Goal: Transaction & Acquisition: Download file/media

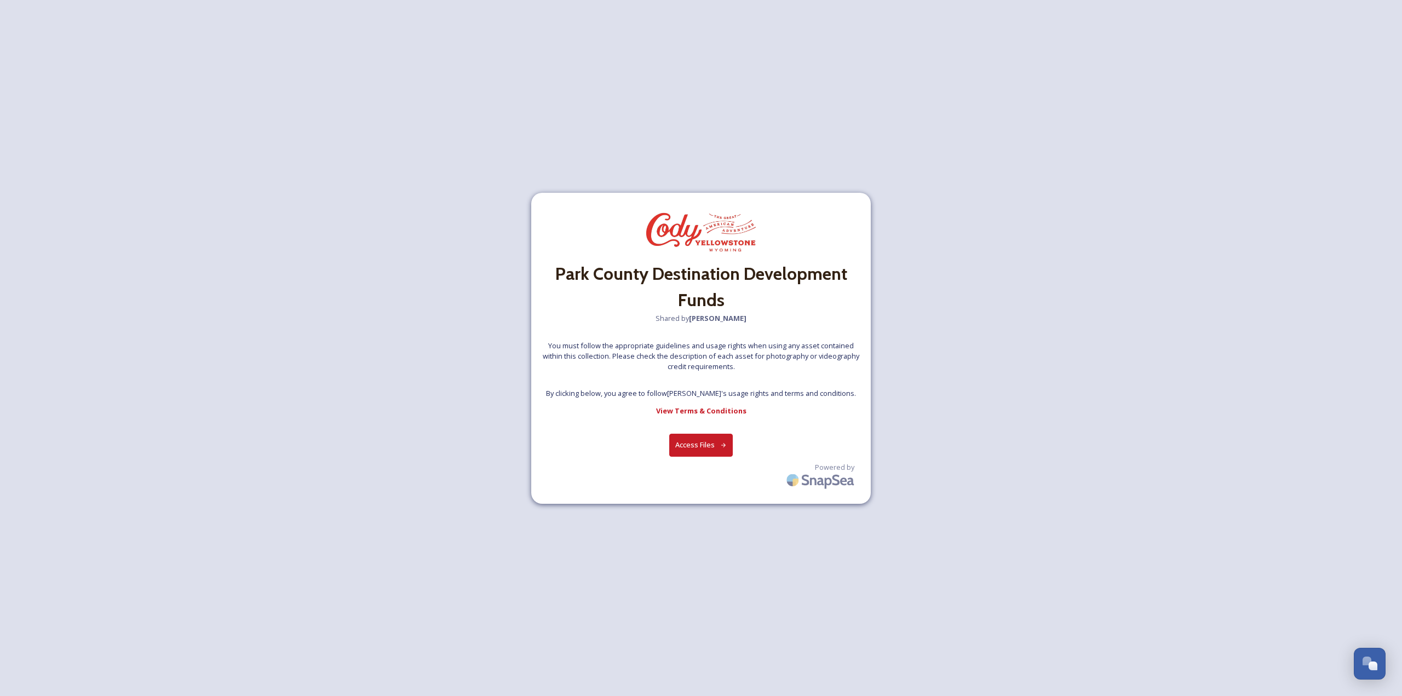
click at [702, 446] on button "Access Files" at bounding box center [701, 445] width 64 height 22
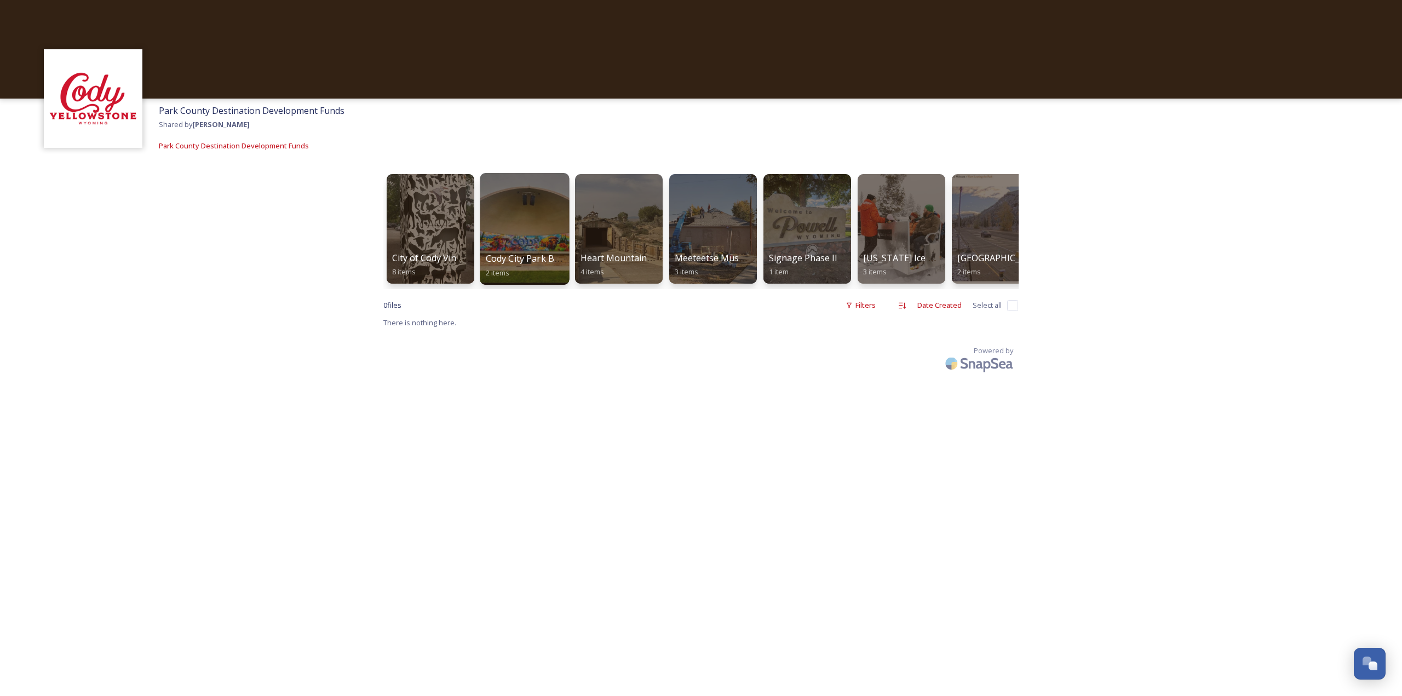
click at [544, 226] on div at bounding box center [524, 229] width 89 height 112
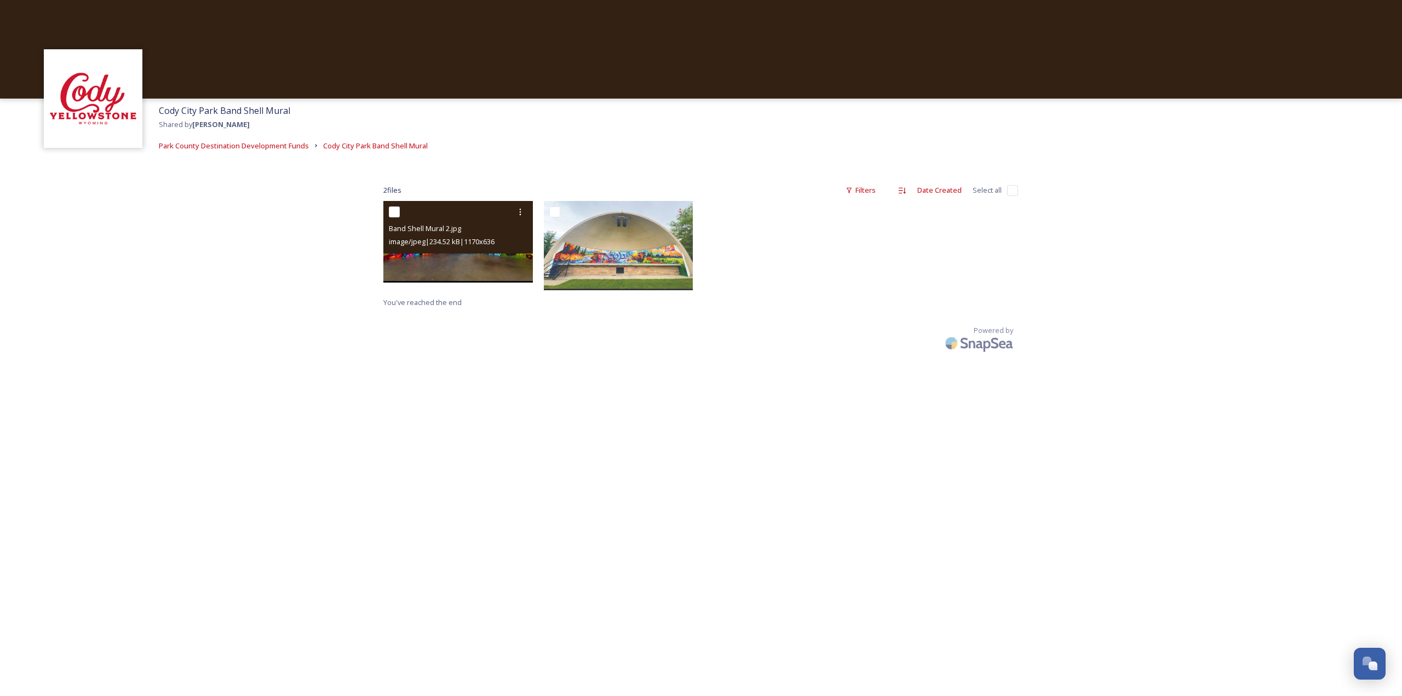
click at [529, 263] on img at bounding box center [457, 242] width 149 height 82
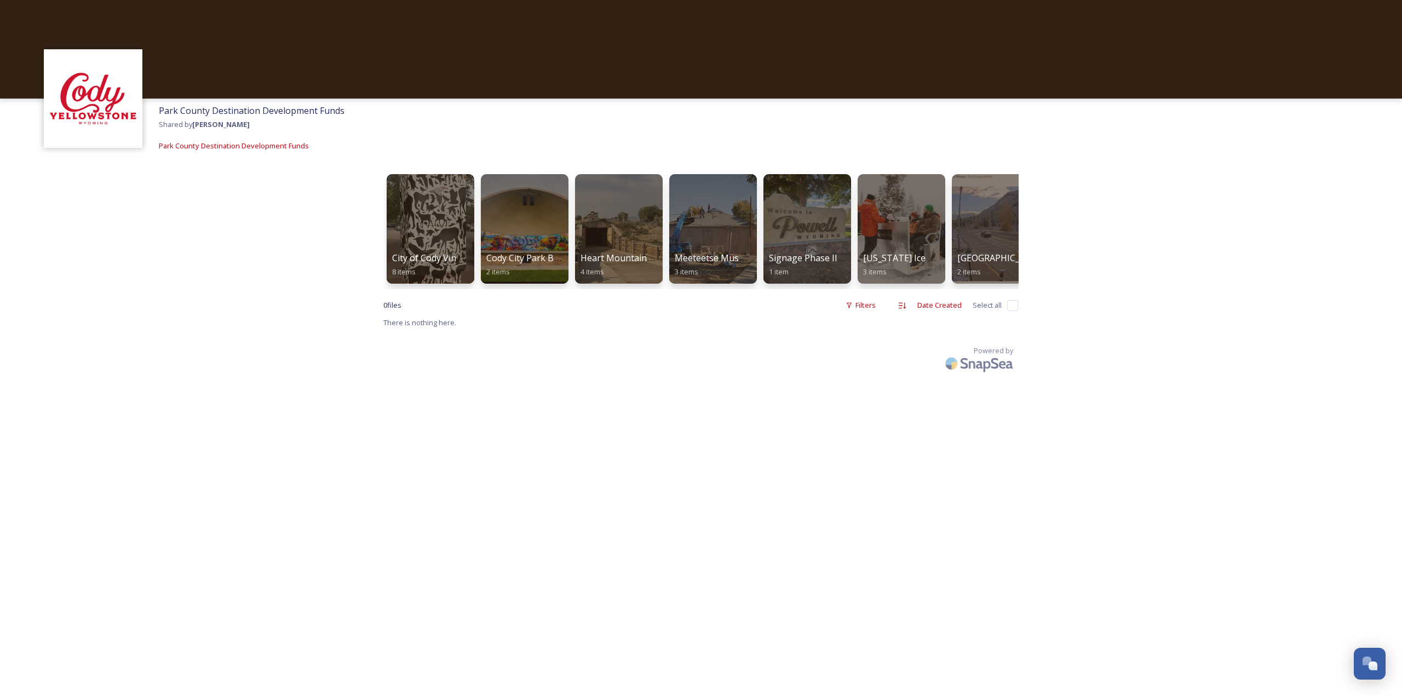
click at [1013, 311] on input "checkbox" at bounding box center [1012, 305] width 11 height 11
click at [1010, 311] on input "checkbox" at bounding box center [1012, 305] width 11 height 11
click at [980, 310] on span "Select all" at bounding box center [987, 305] width 29 height 10
click at [1014, 311] on input "checkbox" at bounding box center [1012, 305] width 11 height 11
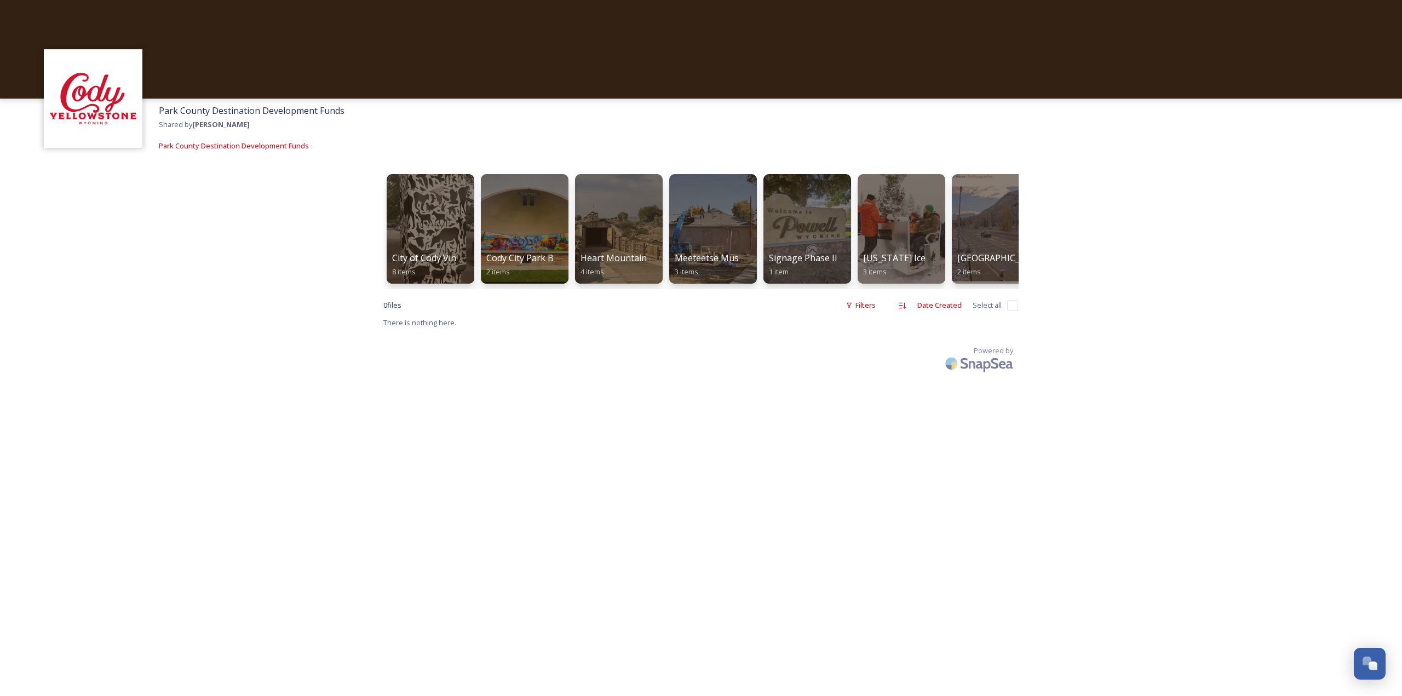
click at [1014, 311] on input "checkbox" at bounding box center [1012, 305] width 11 height 11
checkbox input "false"
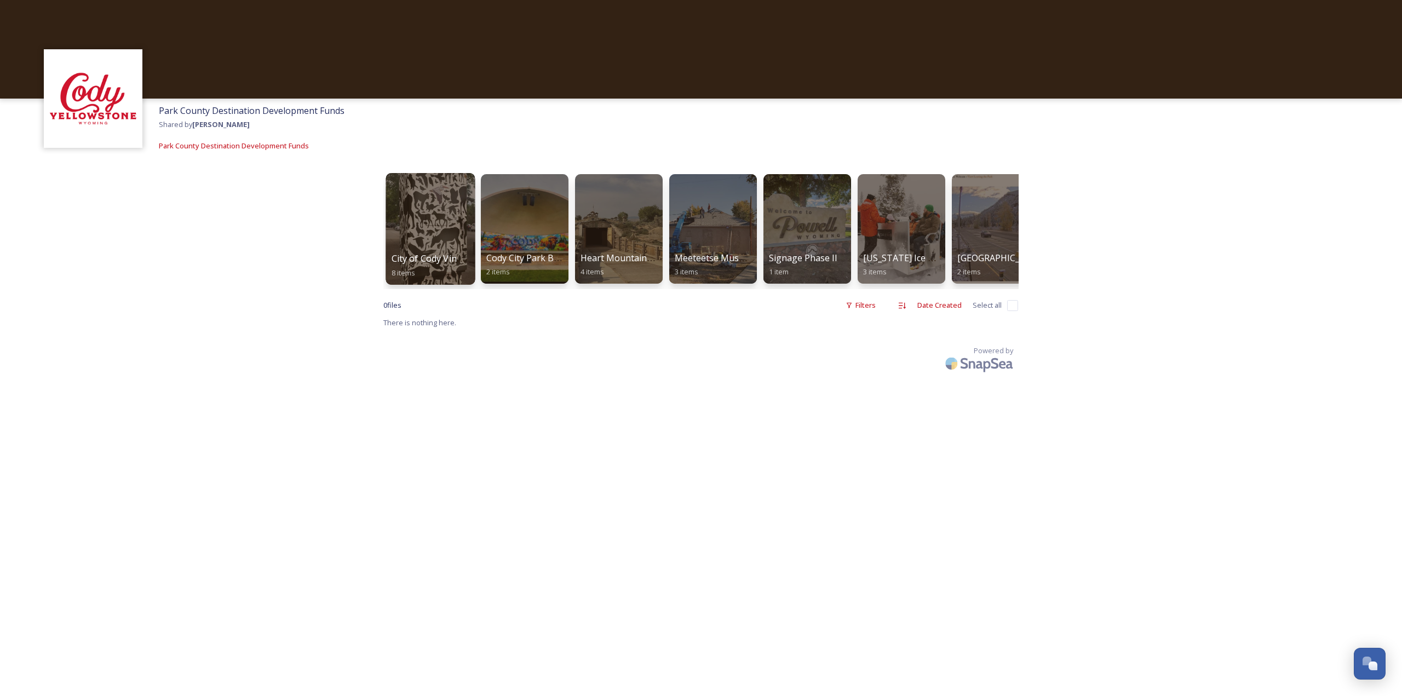
click at [448, 241] on div at bounding box center [429, 229] width 89 height 112
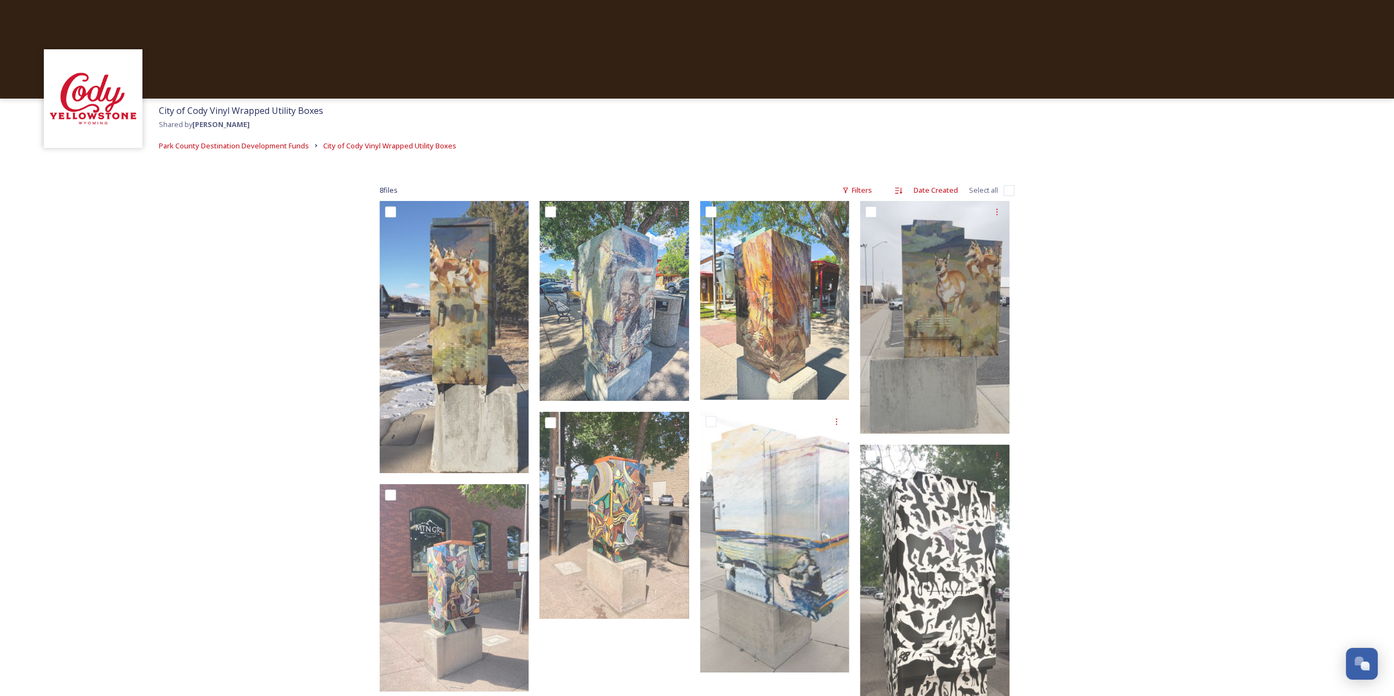
click at [1011, 190] on input "checkbox" at bounding box center [1008, 190] width 11 height 11
checkbox input "true"
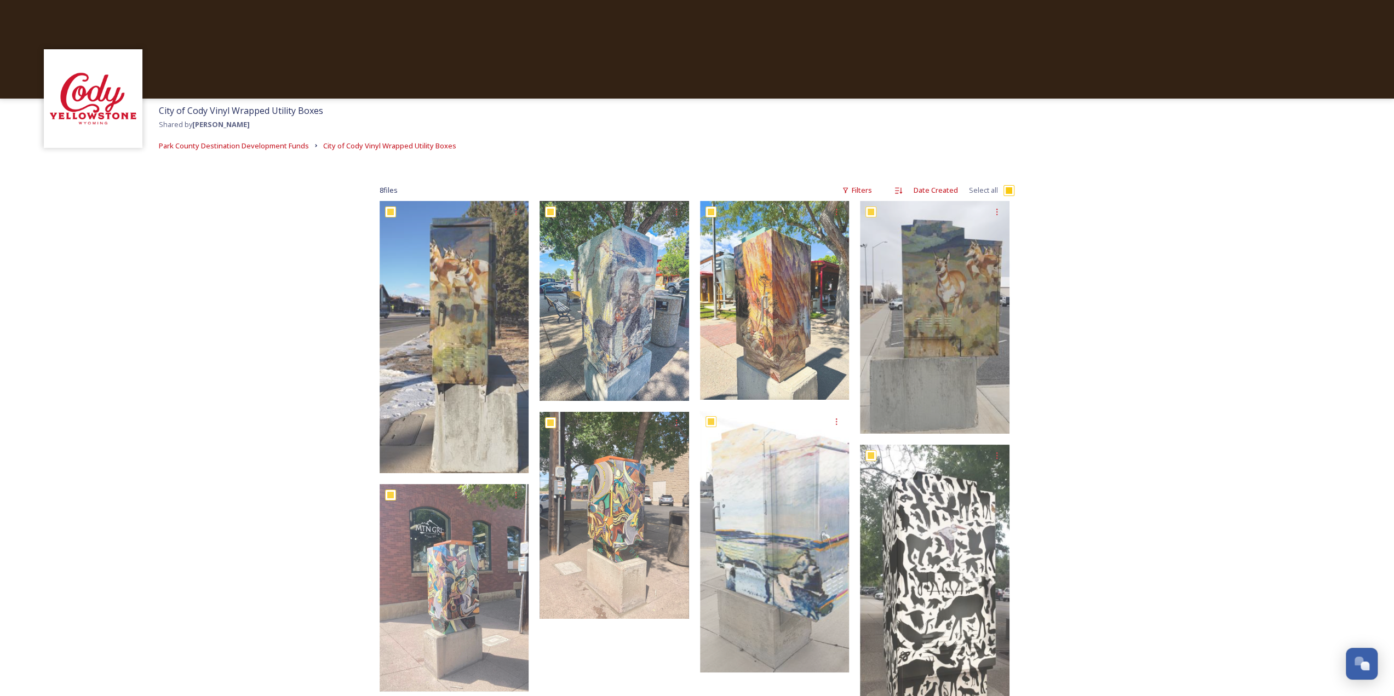
checkbox input "true"
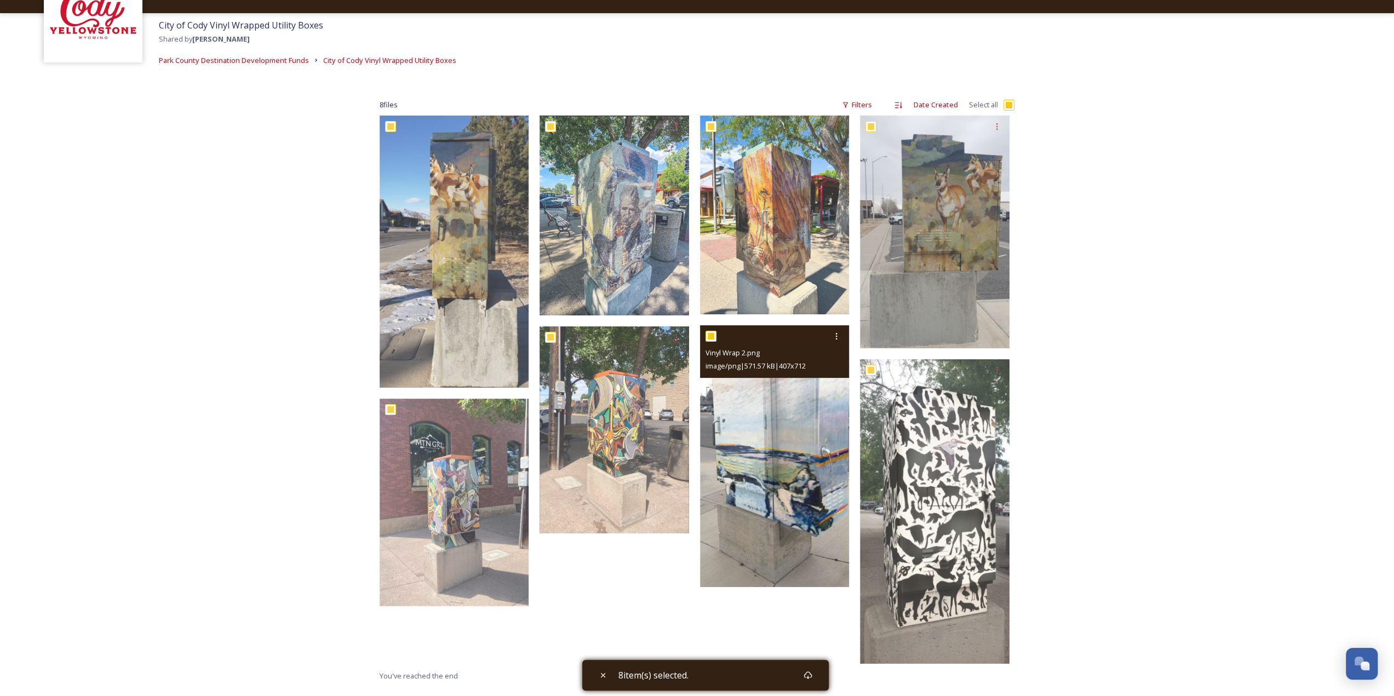
scroll to position [129, 0]
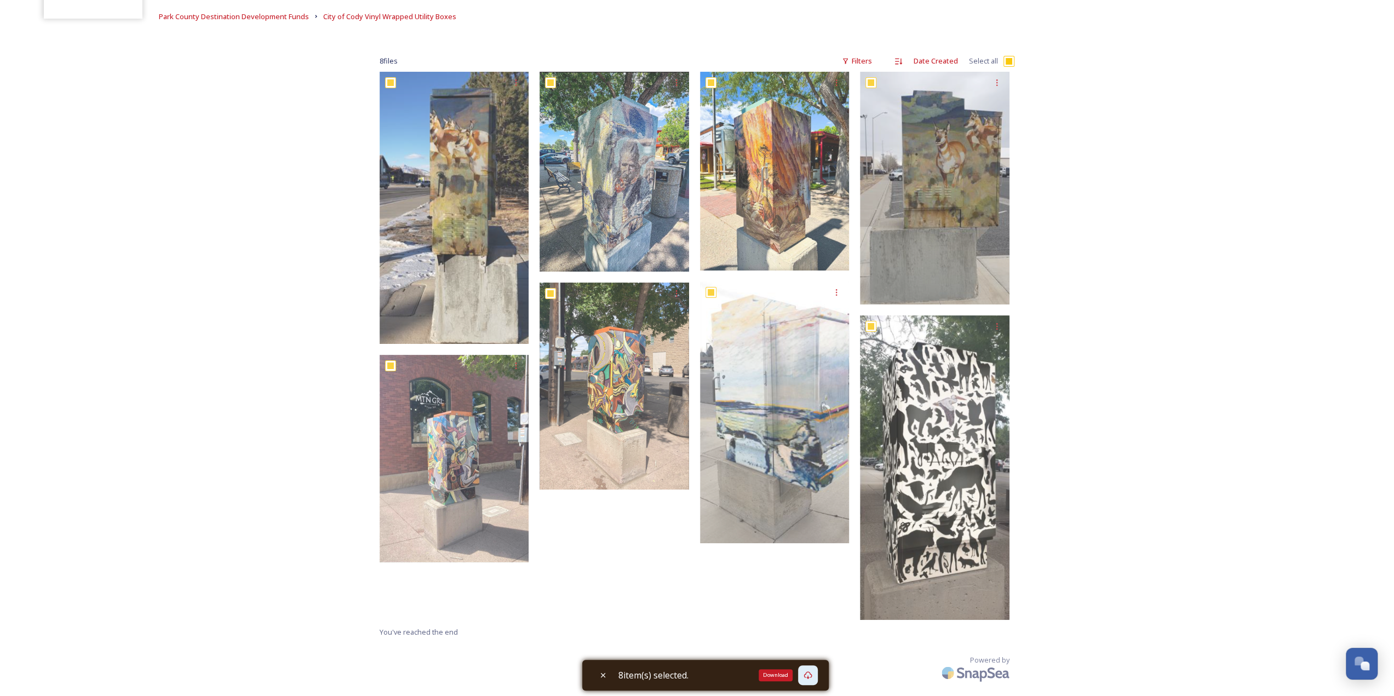
click at [809, 678] on icon at bounding box center [807, 675] width 9 height 9
click at [784, 611] on div at bounding box center [777, 348] width 155 height 553
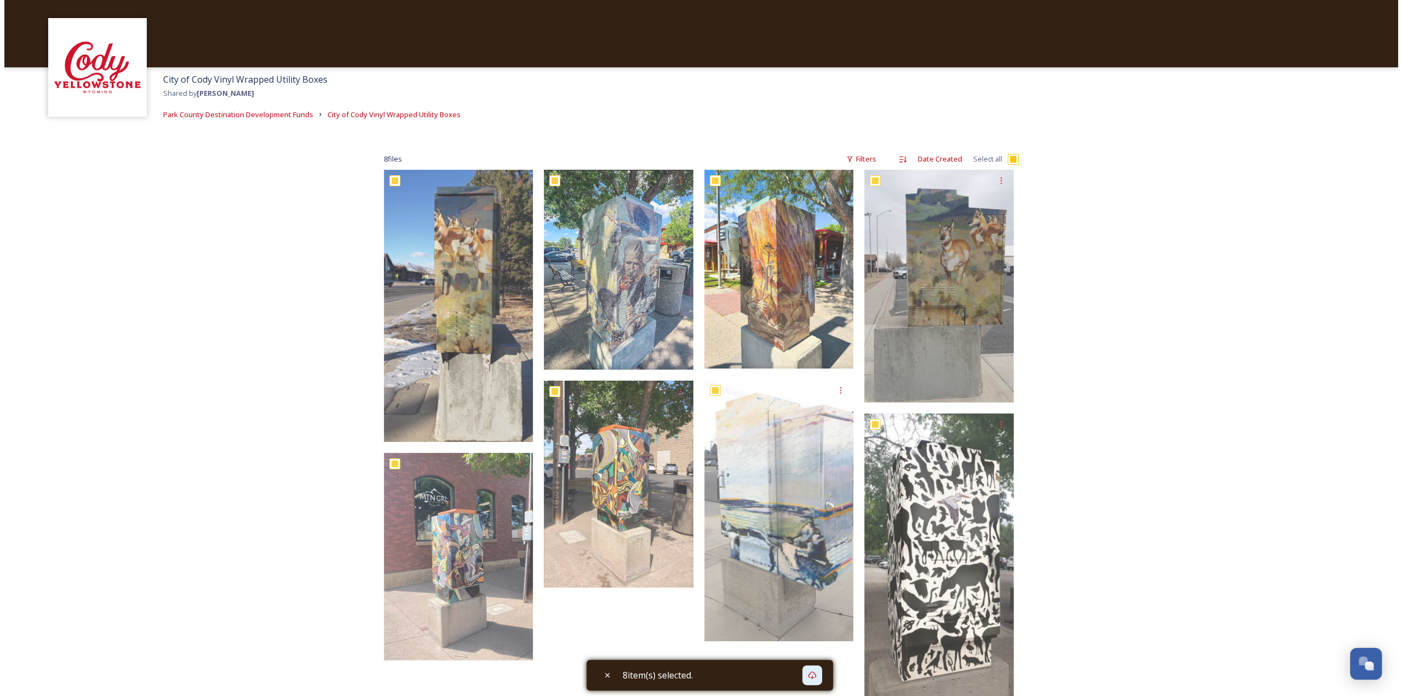
scroll to position [0, 0]
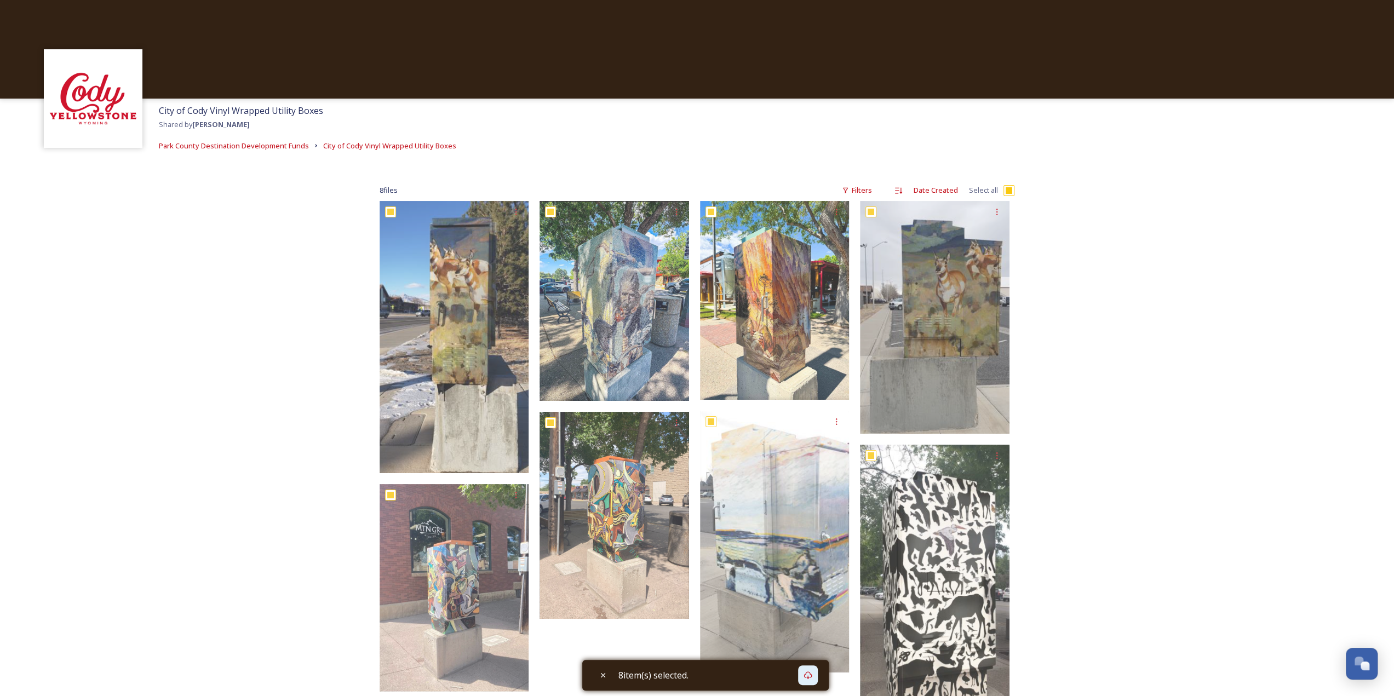
click at [213, 264] on div "City of Cody Vinyl Wrapped Utility Boxes Shared by [PERSON_NAME] Park County De…" at bounding box center [697, 413] width 1394 height 826
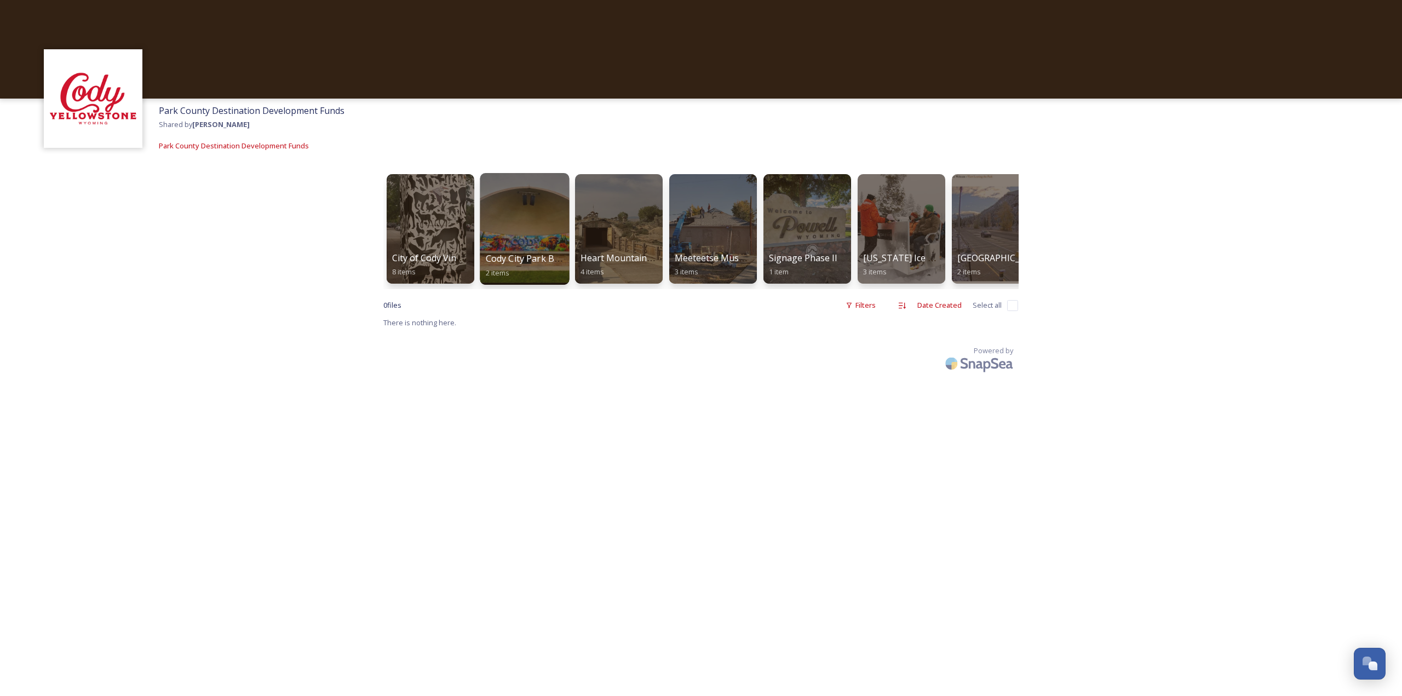
click at [543, 220] on div at bounding box center [524, 229] width 89 height 112
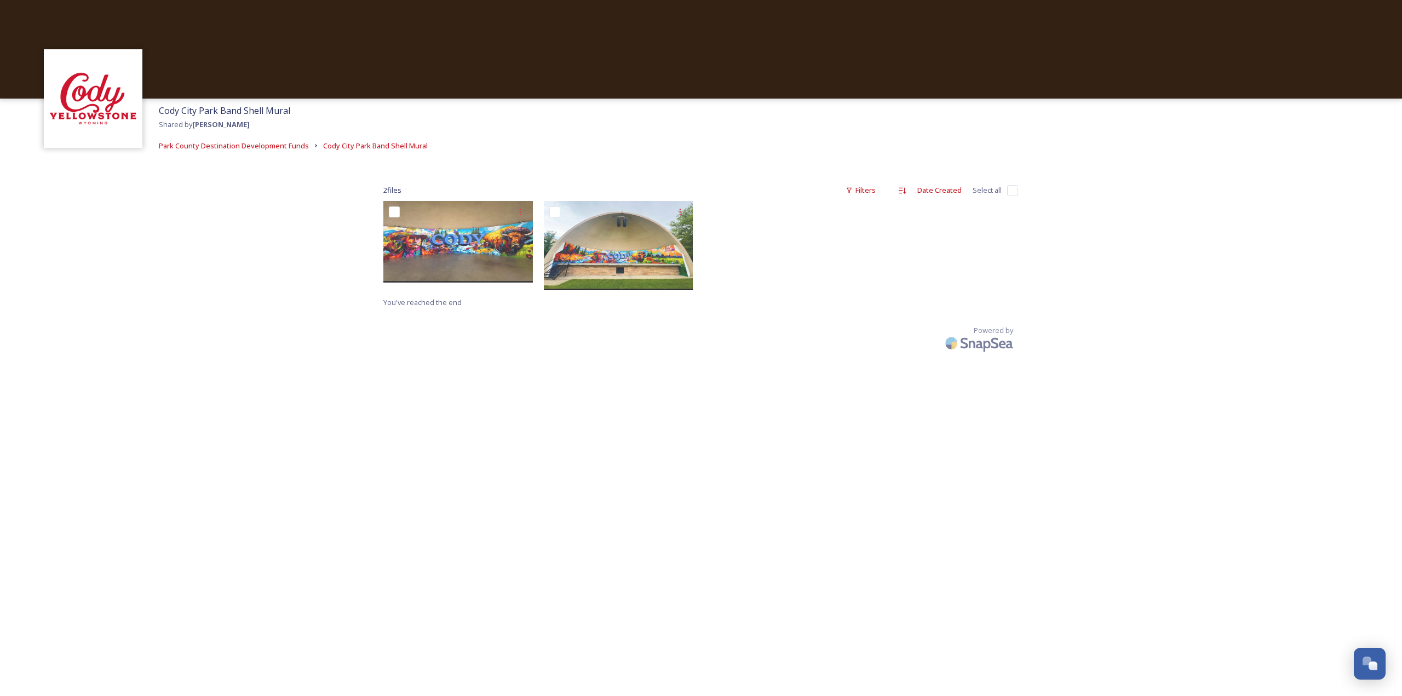
click at [1013, 188] on input "checkbox" at bounding box center [1012, 190] width 11 height 11
checkbox input "true"
click at [810, 677] on icon at bounding box center [811, 675] width 9 height 9
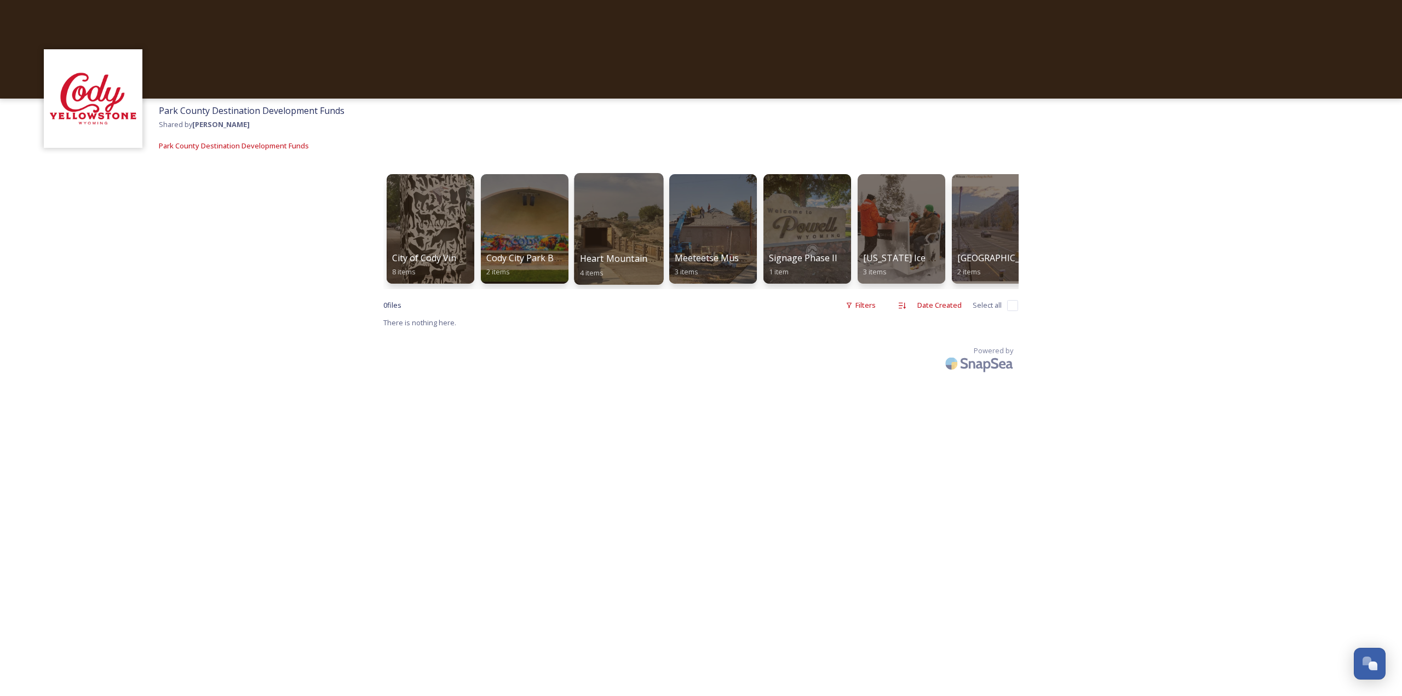
click at [605, 228] on div at bounding box center [618, 229] width 89 height 112
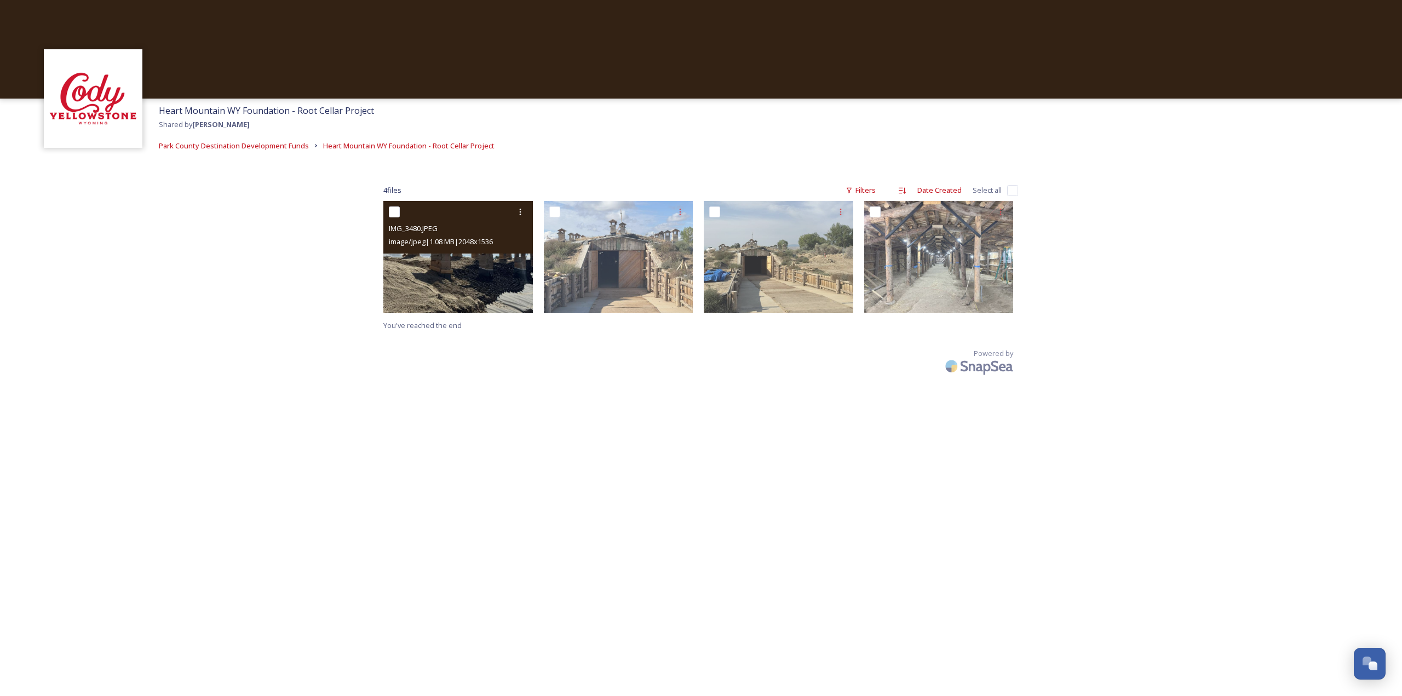
click at [477, 268] on img at bounding box center [457, 257] width 149 height 112
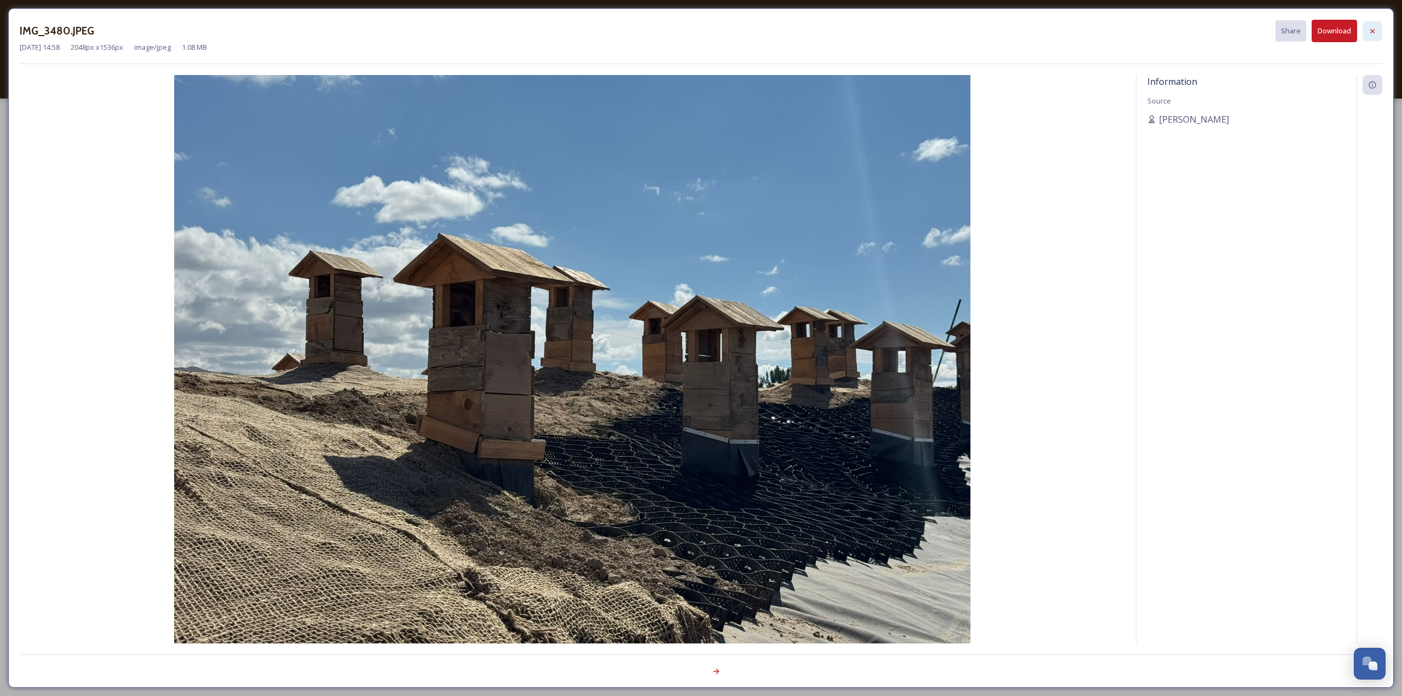
click at [1378, 29] on div at bounding box center [1372, 31] width 20 height 20
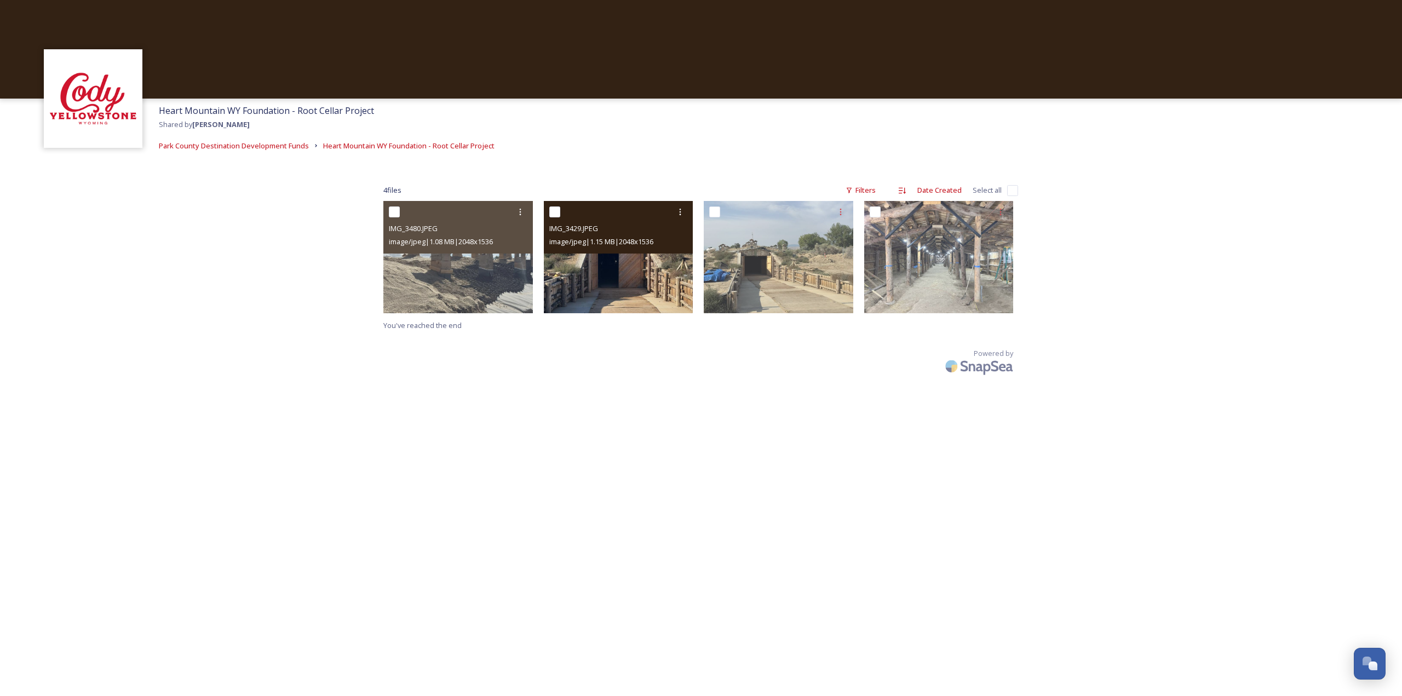
click at [599, 263] on img at bounding box center [618, 257] width 149 height 112
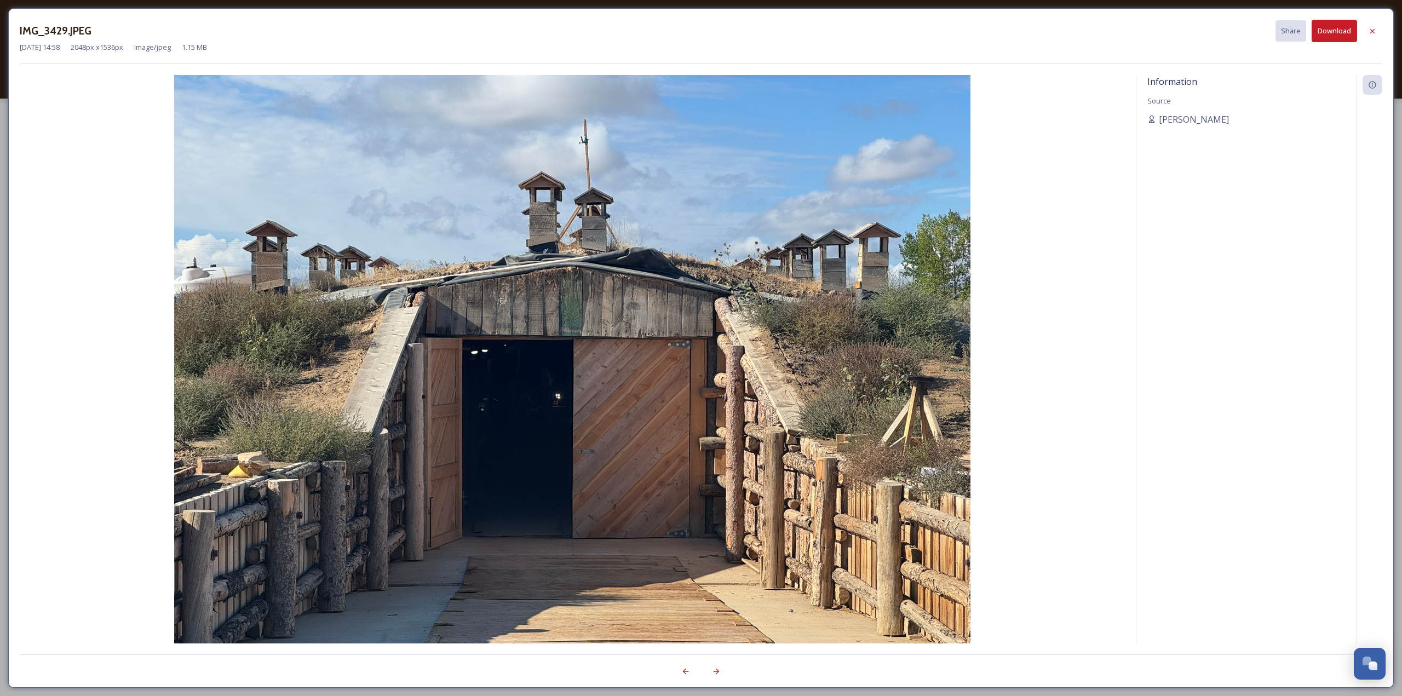
click at [4, 47] on div "IMG_3429.JPEG Share Download [DATE] 14:58 2048 px x 1536 px image/jpeg 1.15 MB …" at bounding box center [701, 348] width 1402 height 696
click at [1373, 34] on icon at bounding box center [1372, 31] width 9 height 9
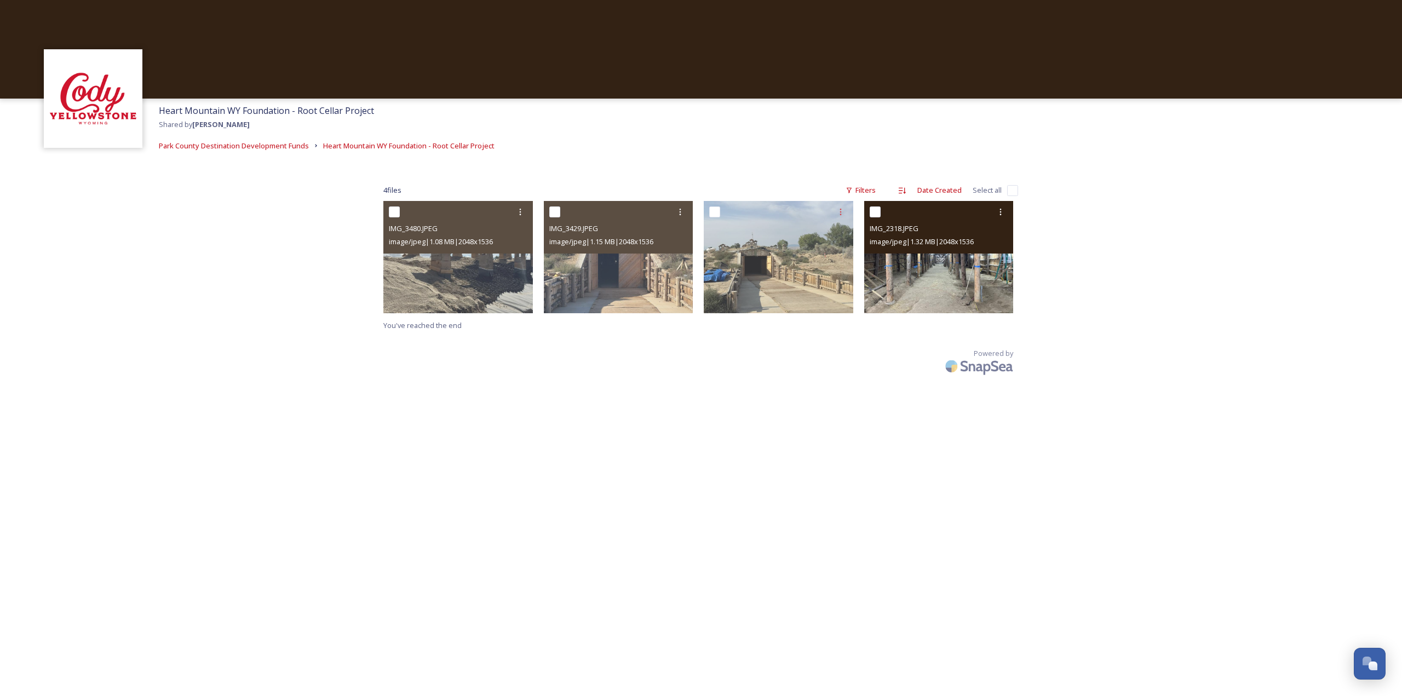
click at [958, 287] on img at bounding box center [938, 257] width 149 height 112
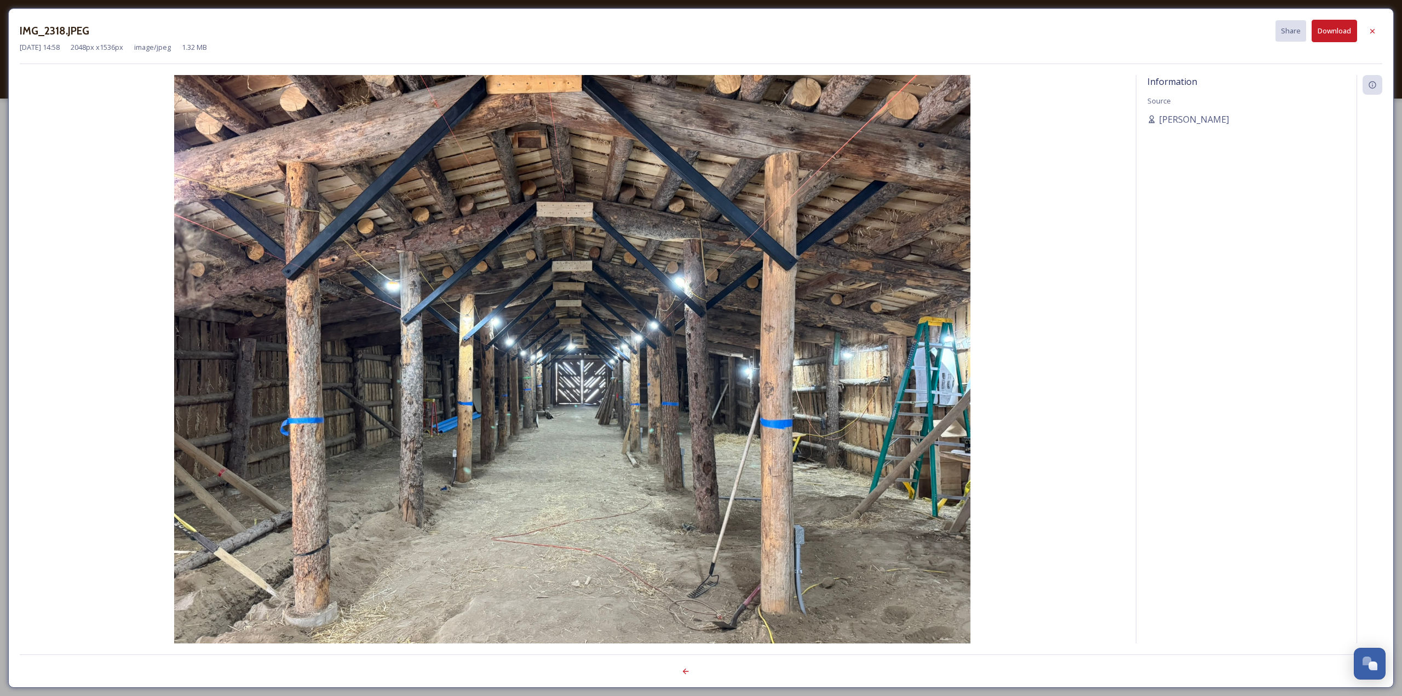
drag, startPoint x: 1377, startPoint y: 31, endPoint x: 1369, endPoint y: 32, distance: 7.8
click at [1374, 31] on div at bounding box center [1372, 31] width 20 height 20
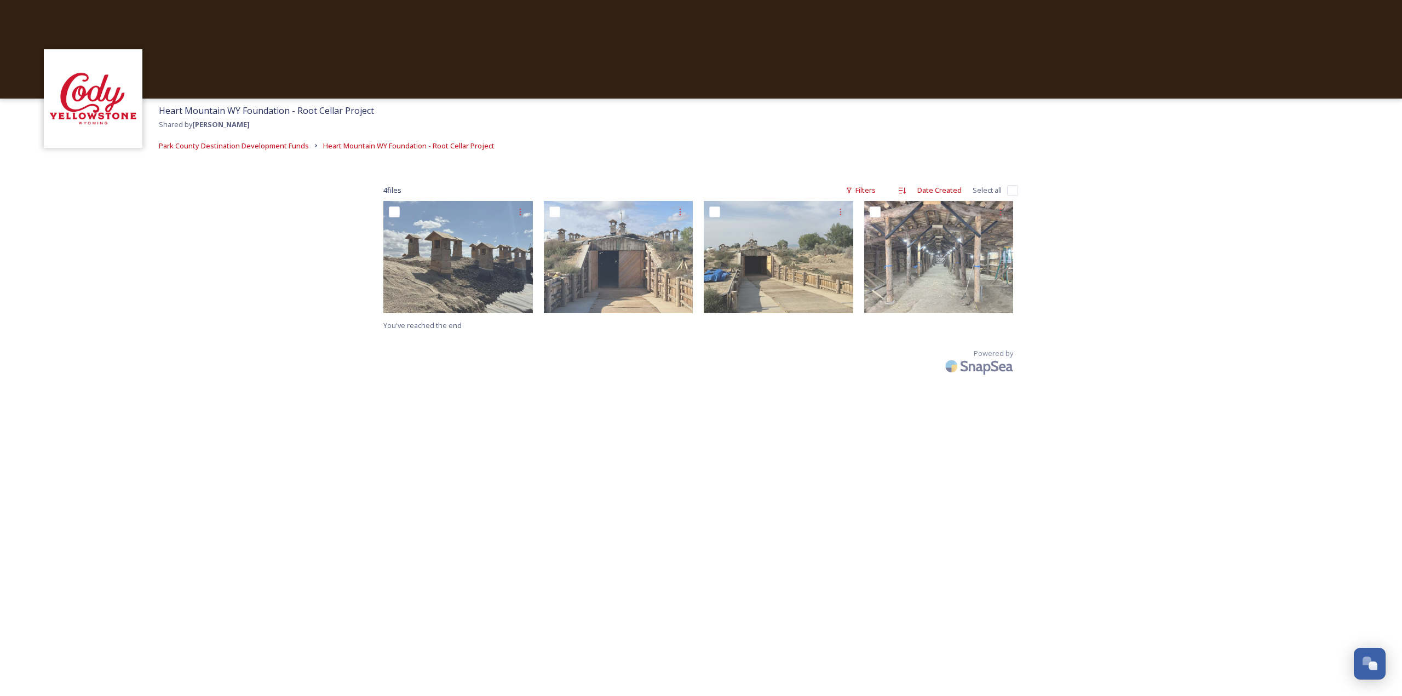
click at [1010, 190] on input "checkbox" at bounding box center [1012, 190] width 11 height 11
checkbox input "true"
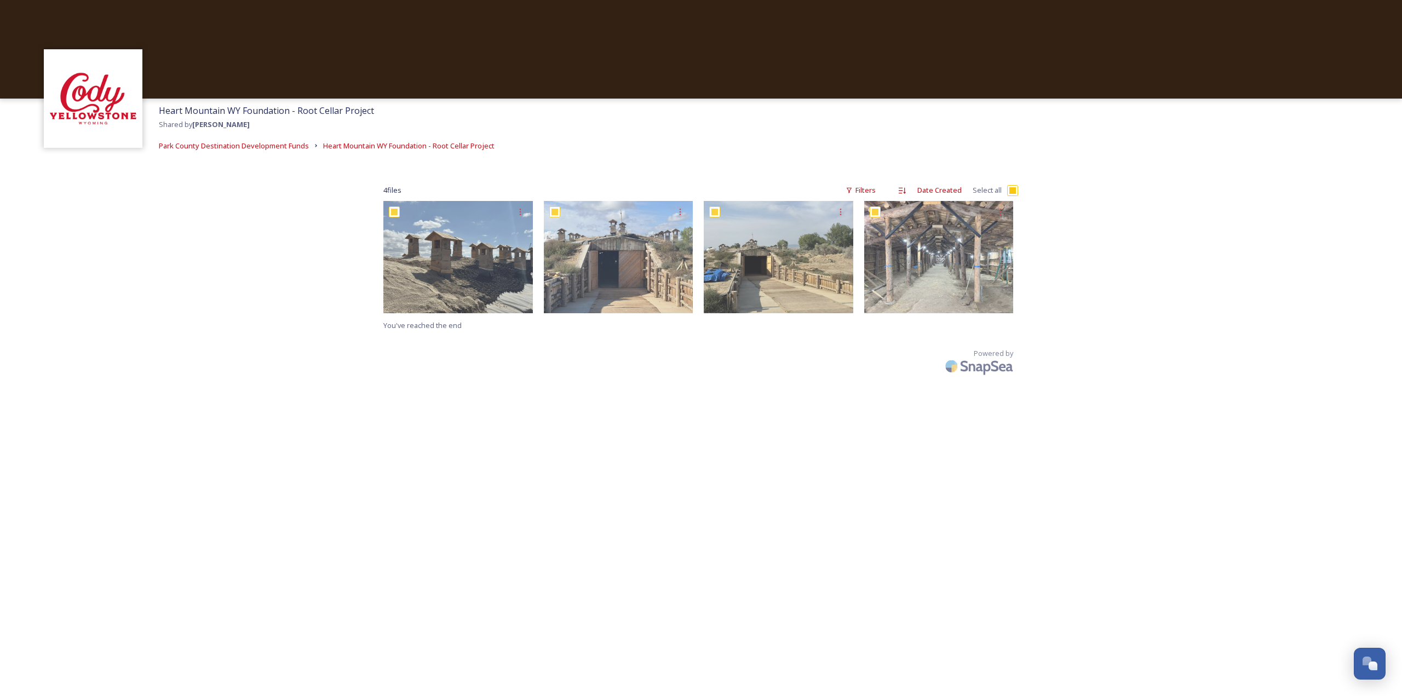
checkbox input "true"
click at [808, 678] on div "Download" at bounding box center [812, 675] width 20 height 20
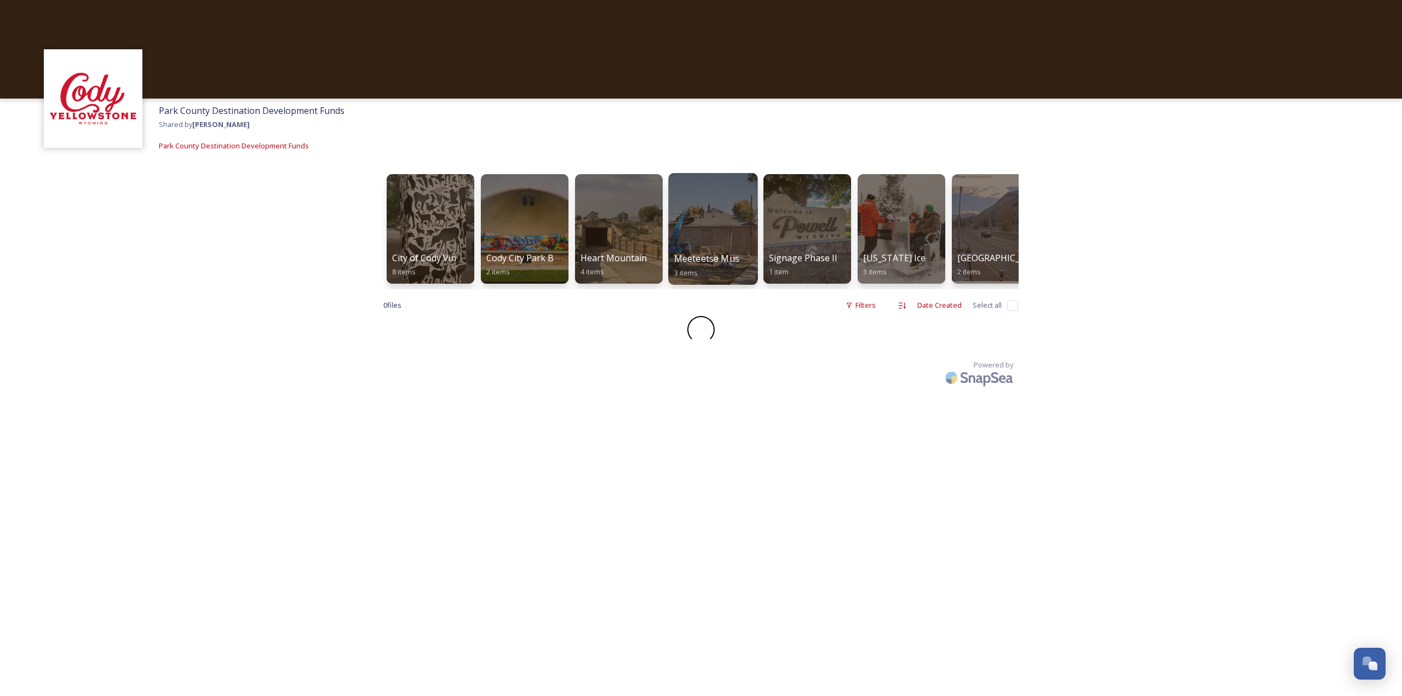
click at [730, 230] on div at bounding box center [712, 229] width 89 height 112
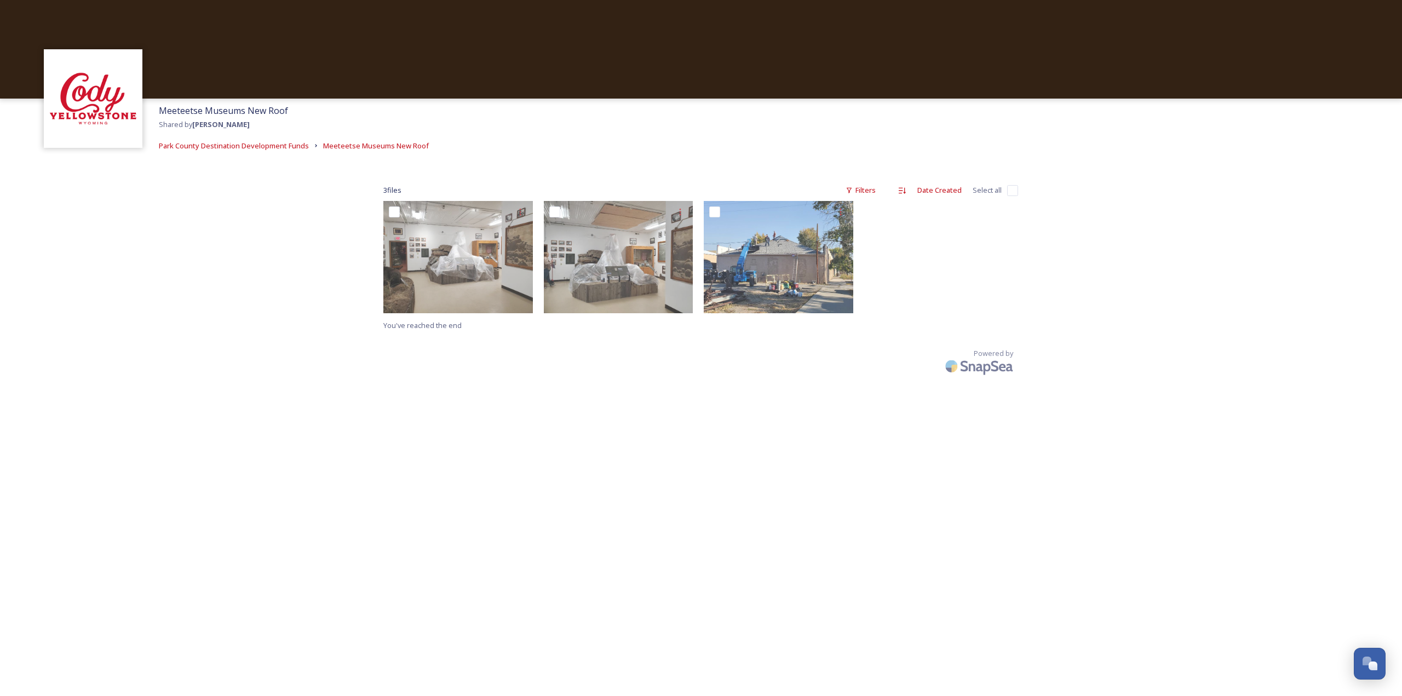
click at [1014, 189] on input "checkbox" at bounding box center [1012, 190] width 11 height 11
checkbox input "true"
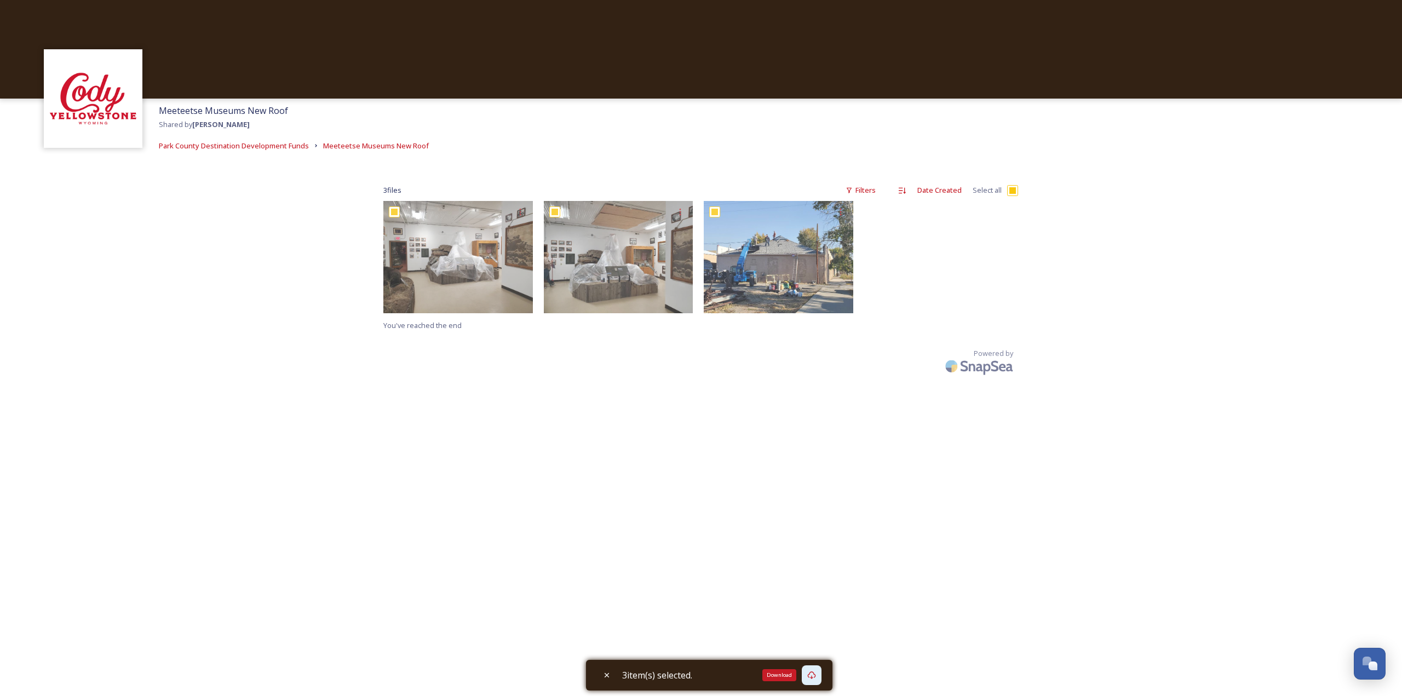
click at [812, 676] on icon at bounding box center [811, 675] width 9 height 9
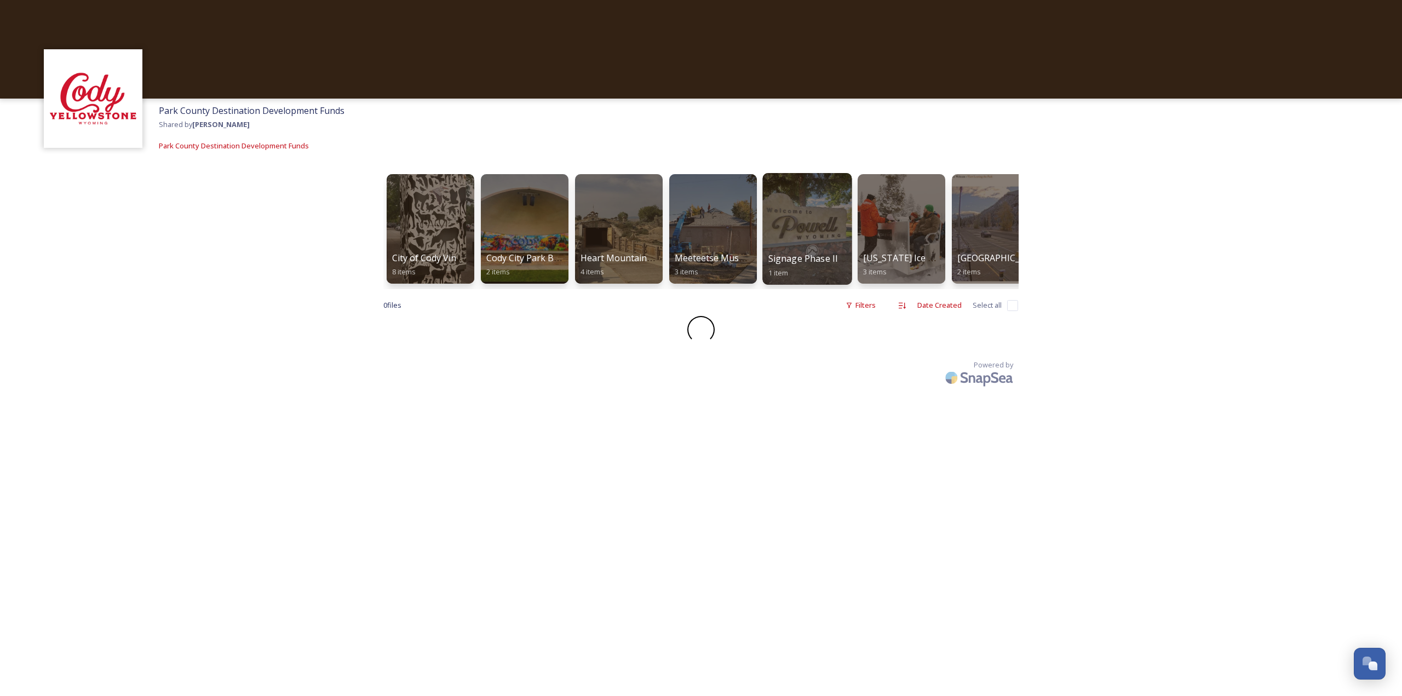
click at [798, 226] on div at bounding box center [806, 229] width 89 height 112
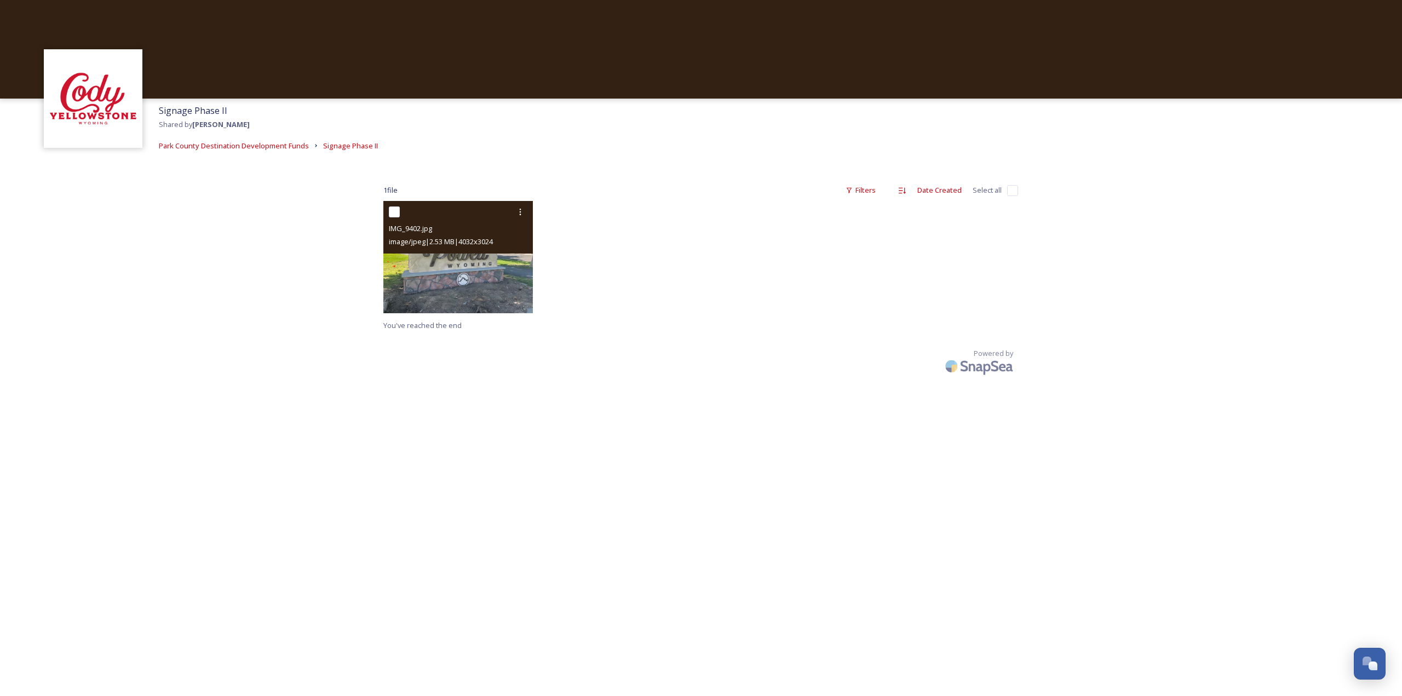
click at [399, 212] on input "checkbox" at bounding box center [394, 211] width 11 height 11
checkbox input "true"
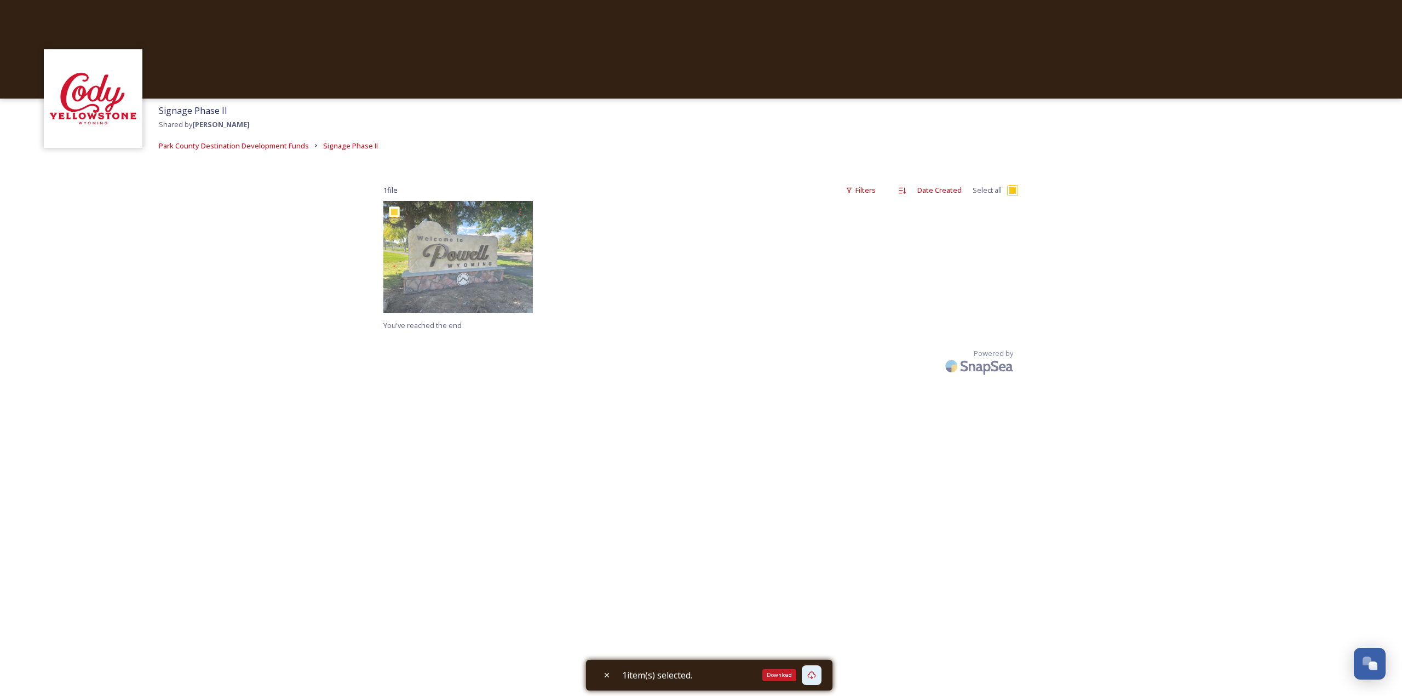
click at [814, 676] on icon at bounding box center [811, 675] width 9 height 9
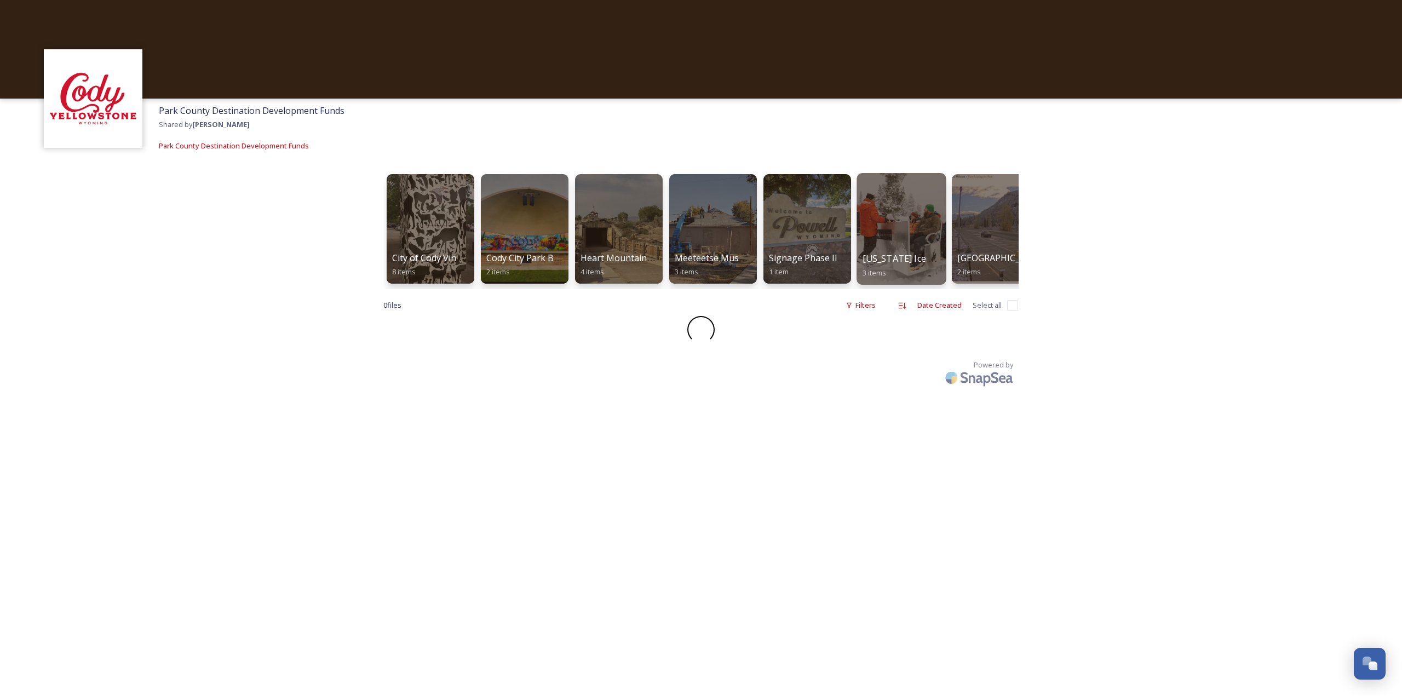
click at [929, 231] on div at bounding box center [900, 229] width 89 height 112
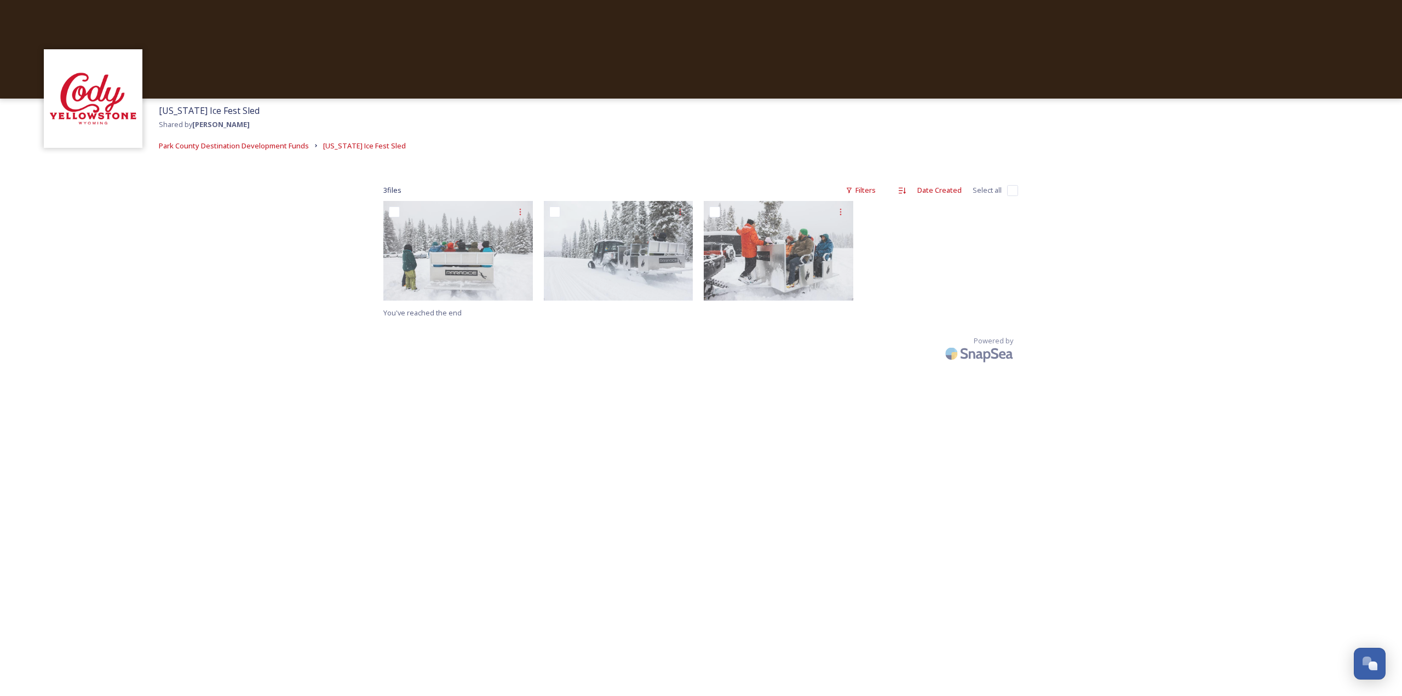
click at [1010, 193] on input "checkbox" at bounding box center [1012, 190] width 11 height 11
checkbox input "true"
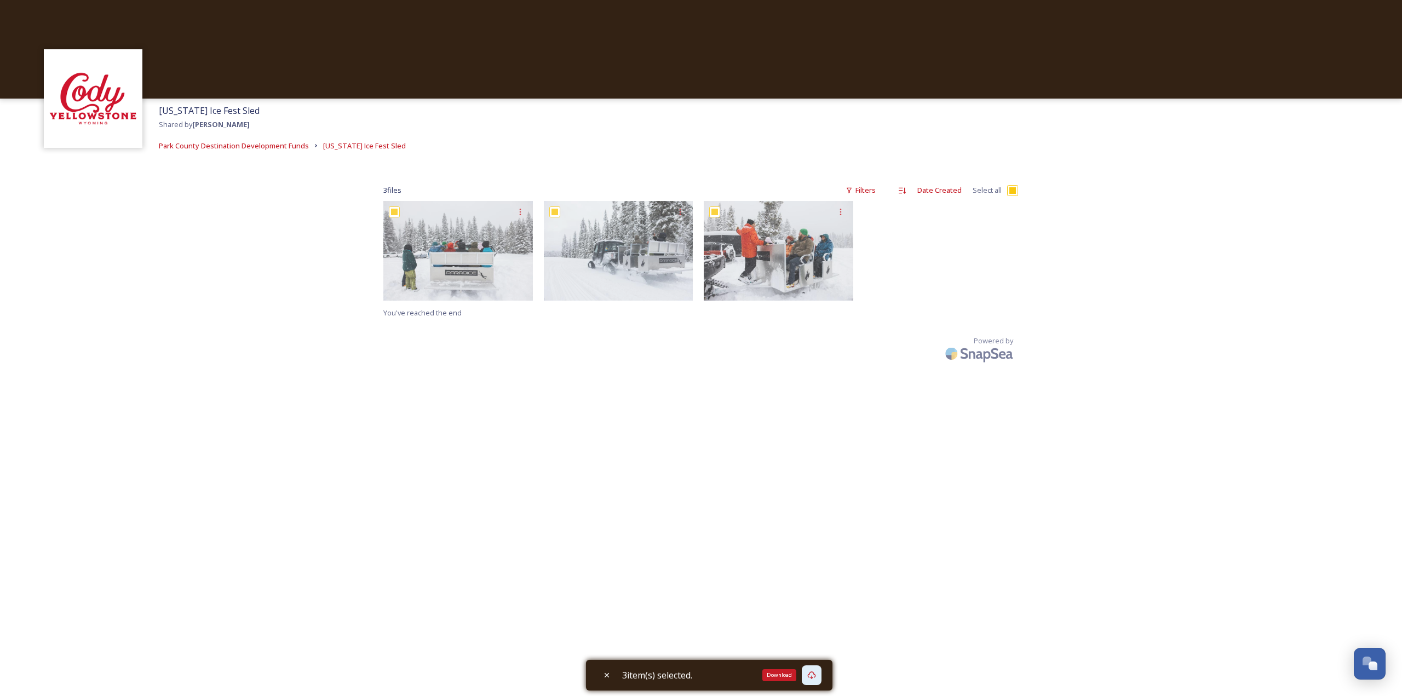
click at [812, 670] on div "Download" at bounding box center [812, 675] width 20 height 20
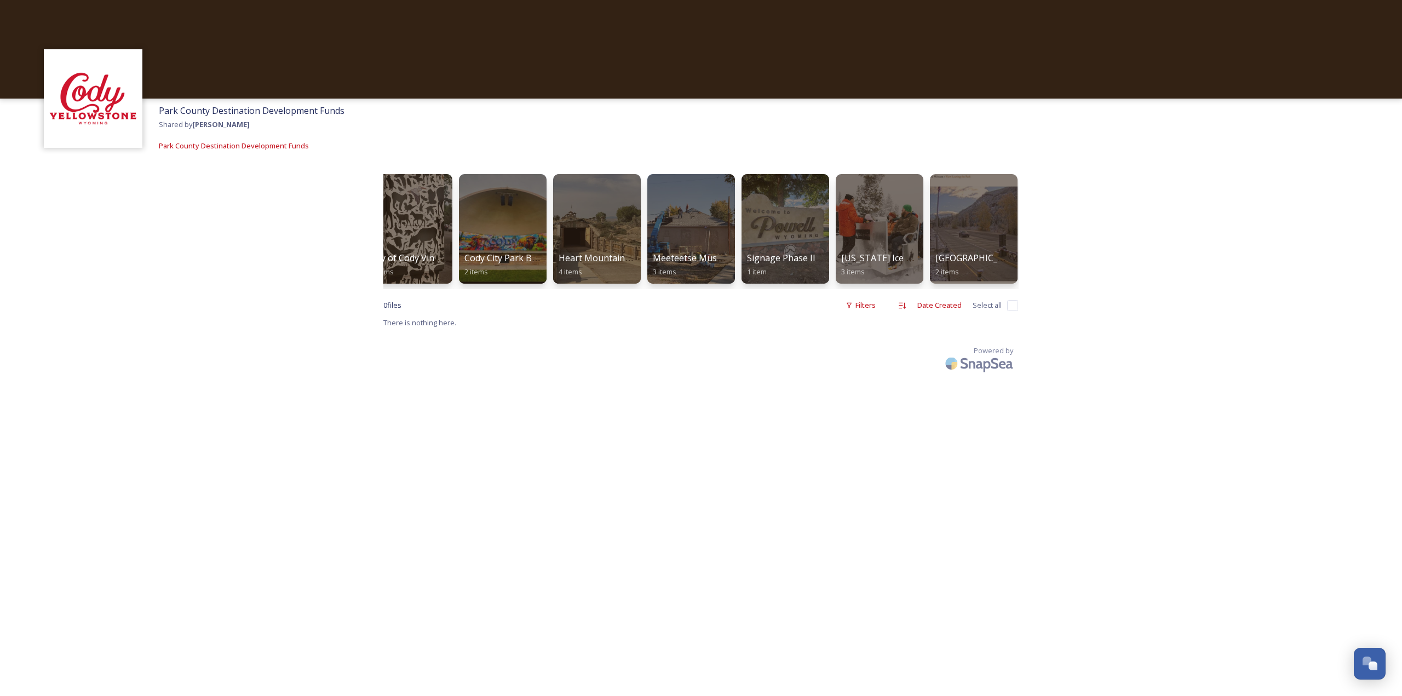
scroll to position [0, 24]
click at [984, 239] on div at bounding box center [971, 229] width 89 height 112
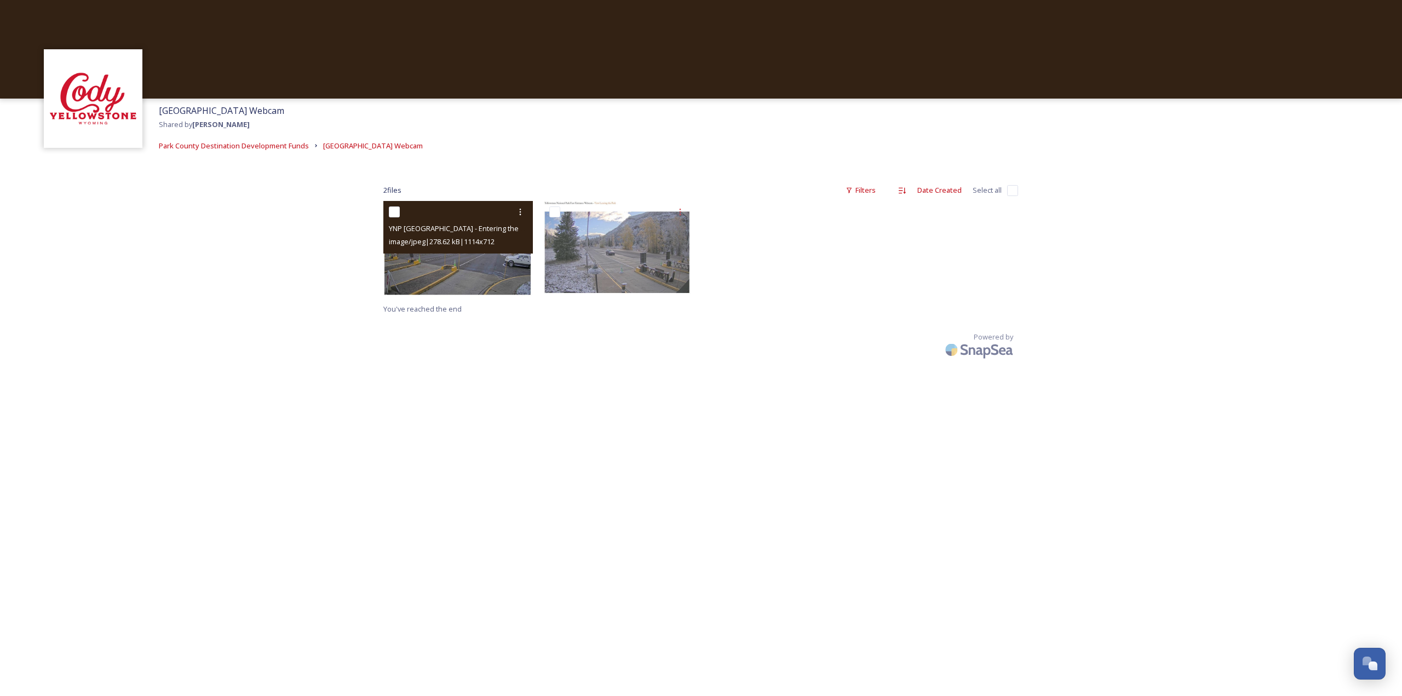
click at [463, 264] on img at bounding box center [457, 248] width 149 height 95
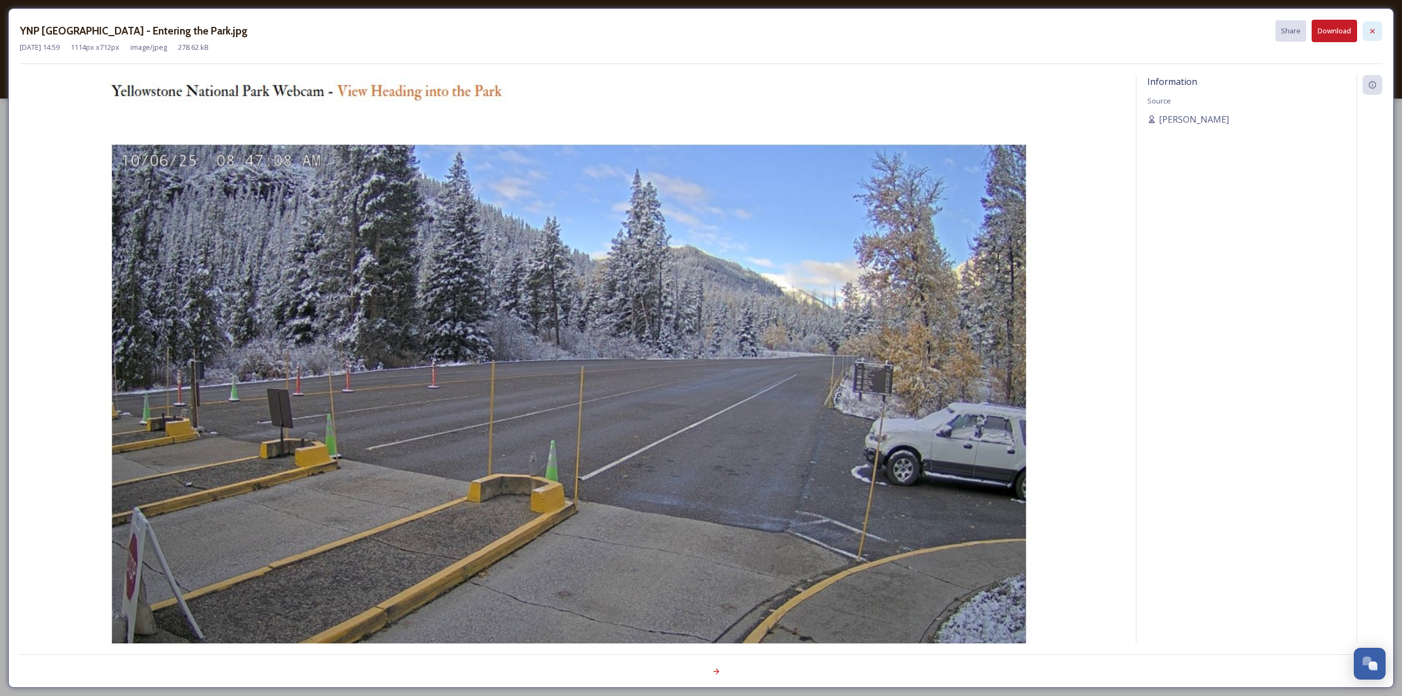
click at [1376, 27] on icon at bounding box center [1372, 31] width 9 height 9
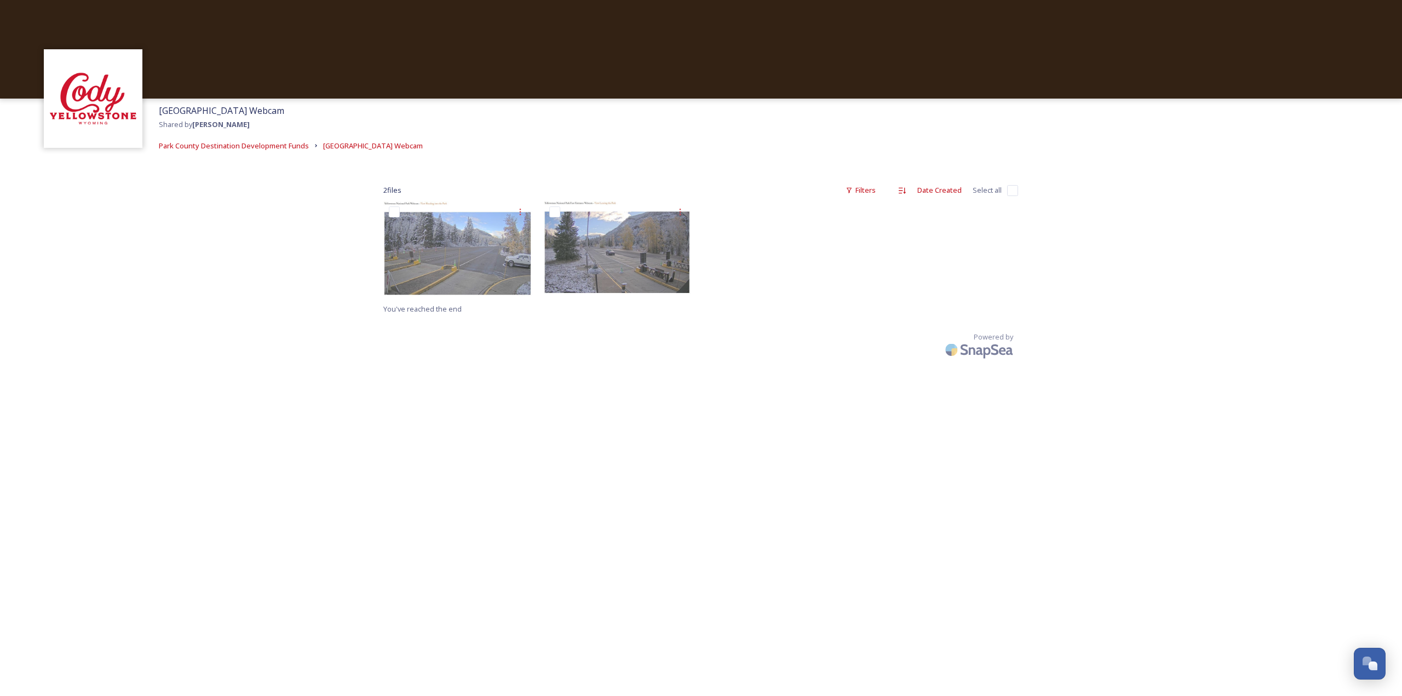
click at [1014, 194] on input "checkbox" at bounding box center [1012, 190] width 11 height 11
checkbox input "true"
click at [816, 675] on icon at bounding box center [811, 675] width 9 height 9
